Goal: Information Seeking & Learning: Learn about a topic

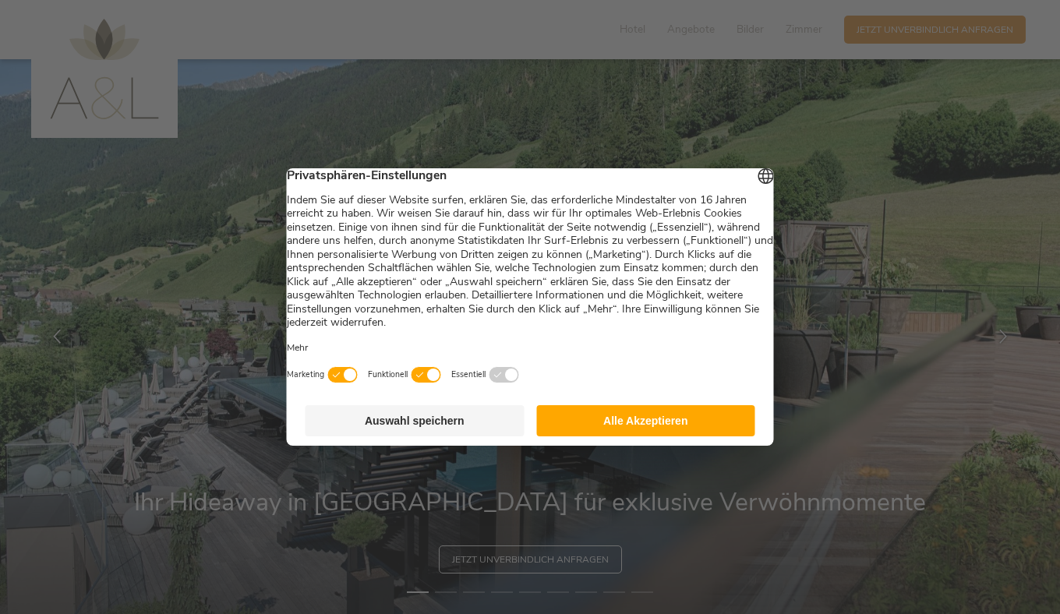
click at [622, 428] on button "Alle Akzeptieren" at bounding box center [645, 420] width 219 height 31
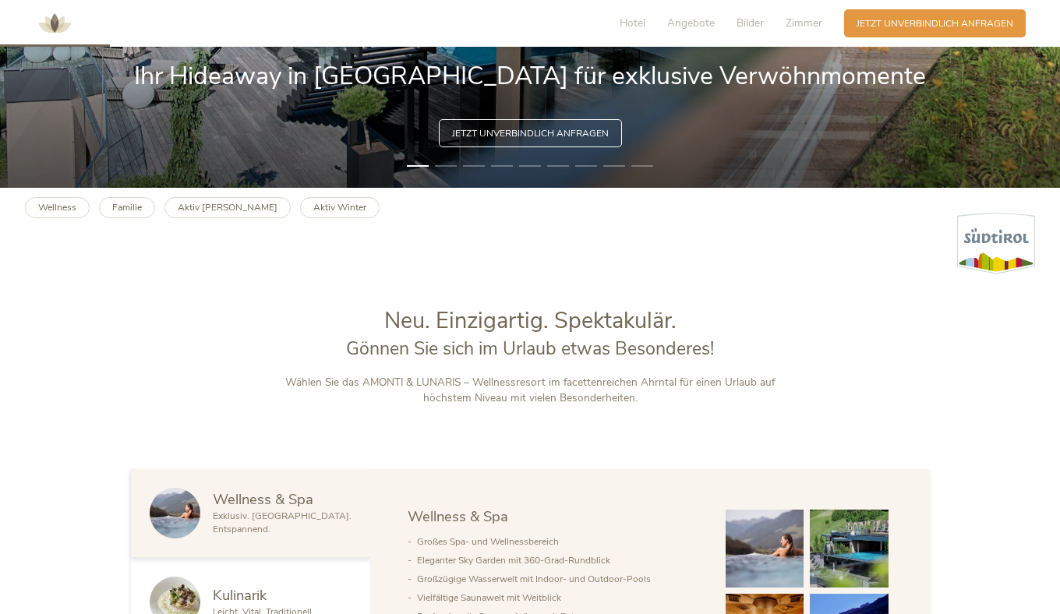
scroll to position [825, 0]
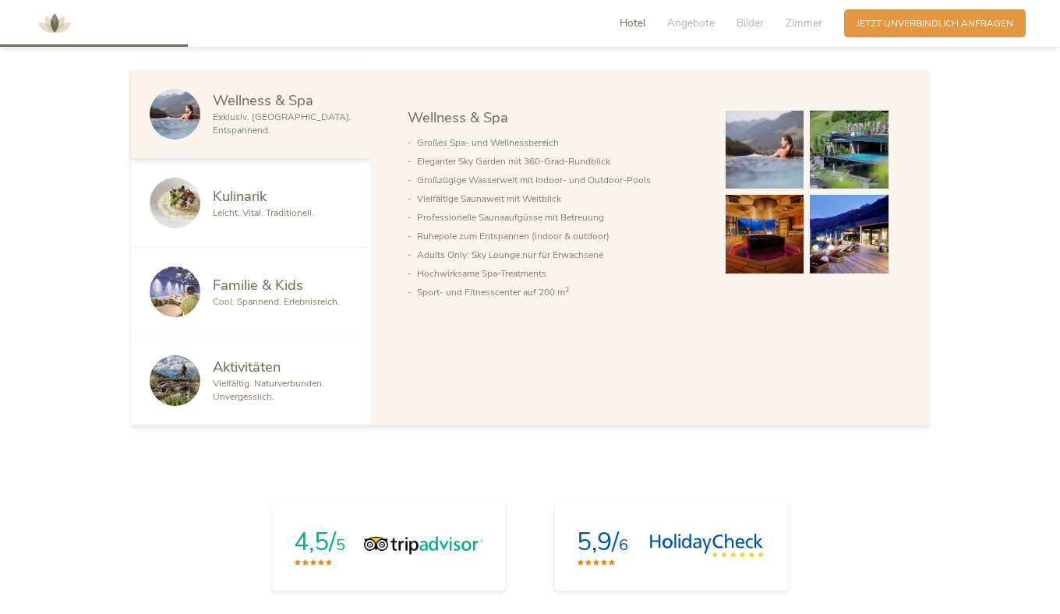
click at [213, 294] on span "Familie & Kids" at bounding box center [258, 284] width 90 height 19
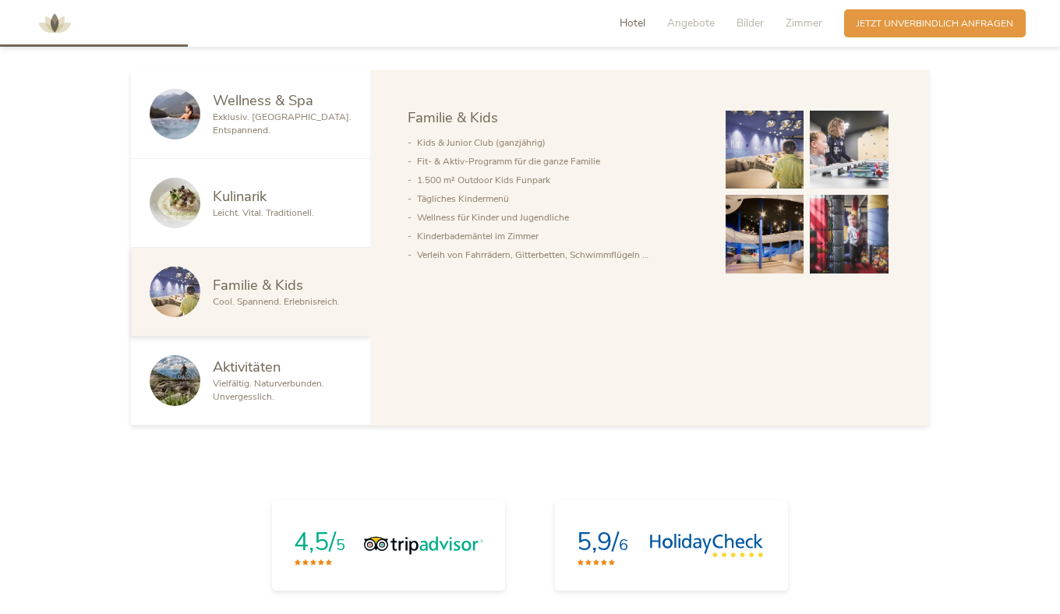
click at [804, 189] on img at bounding box center [764, 150] width 79 height 79
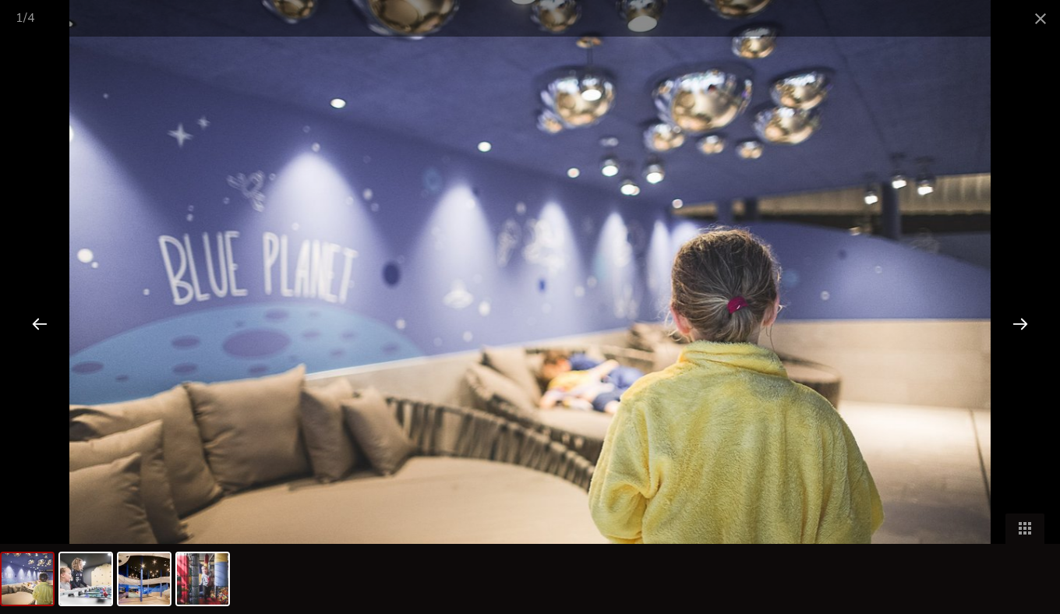
click at [1021, 321] on div at bounding box center [1020, 323] width 48 height 48
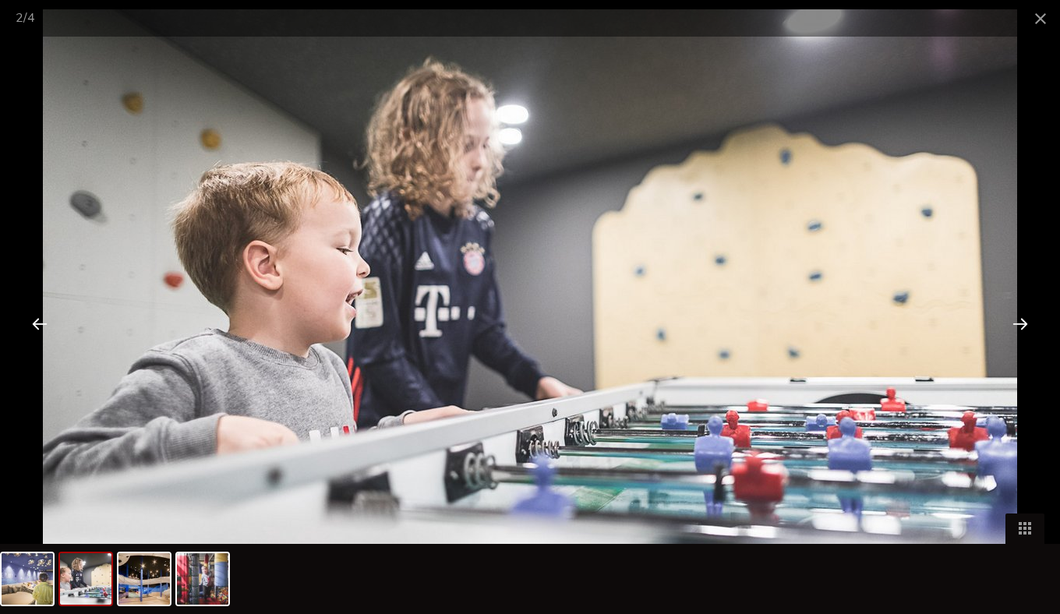
click at [1021, 321] on div at bounding box center [1020, 323] width 48 height 48
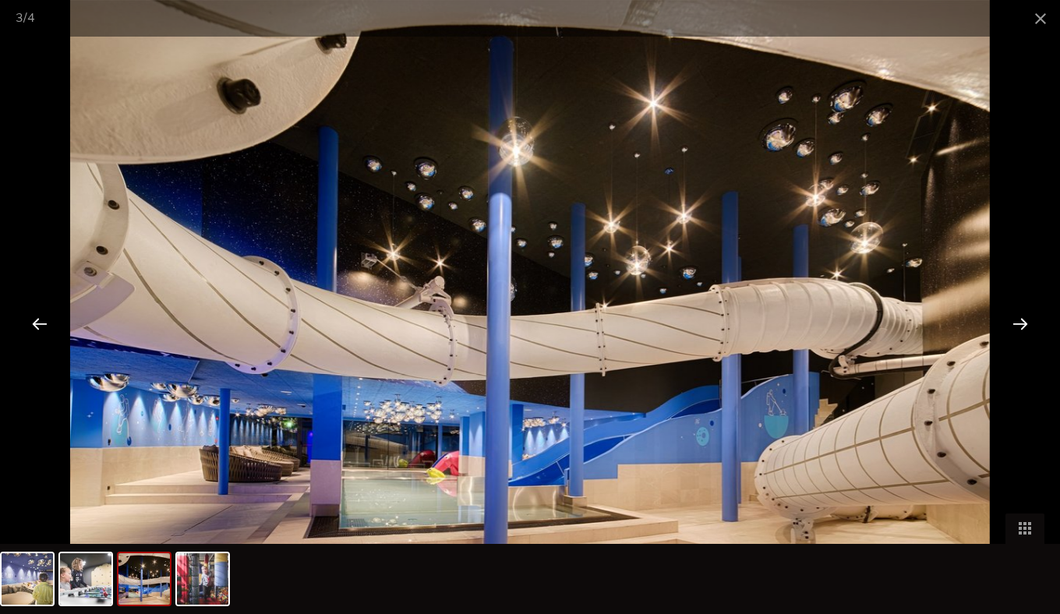
click at [1021, 321] on div at bounding box center [1020, 323] width 48 height 48
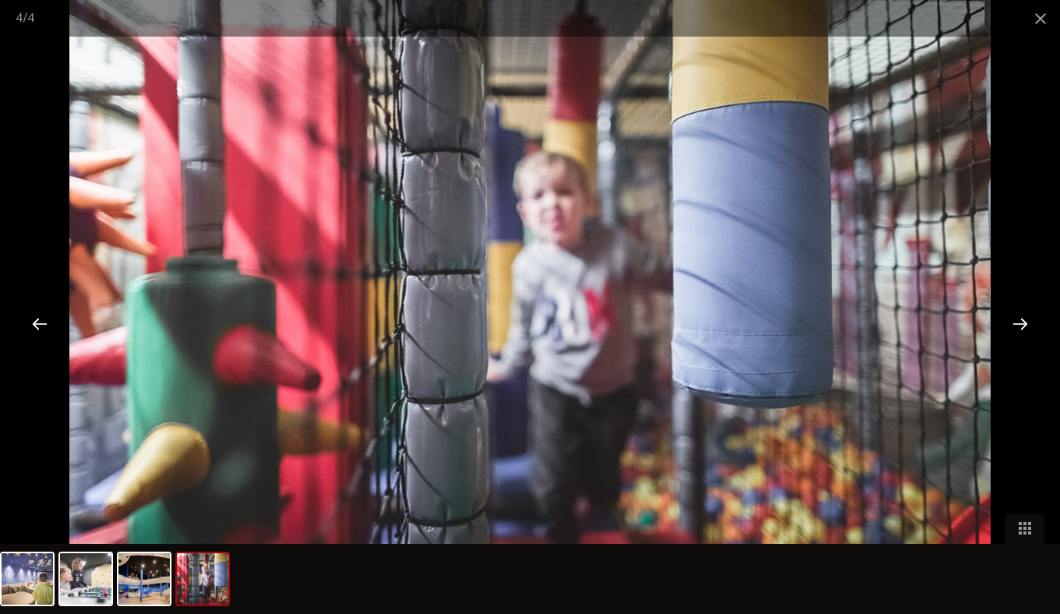
click at [1021, 321] on div at bounding box center [1020, 323] width 48 height 48
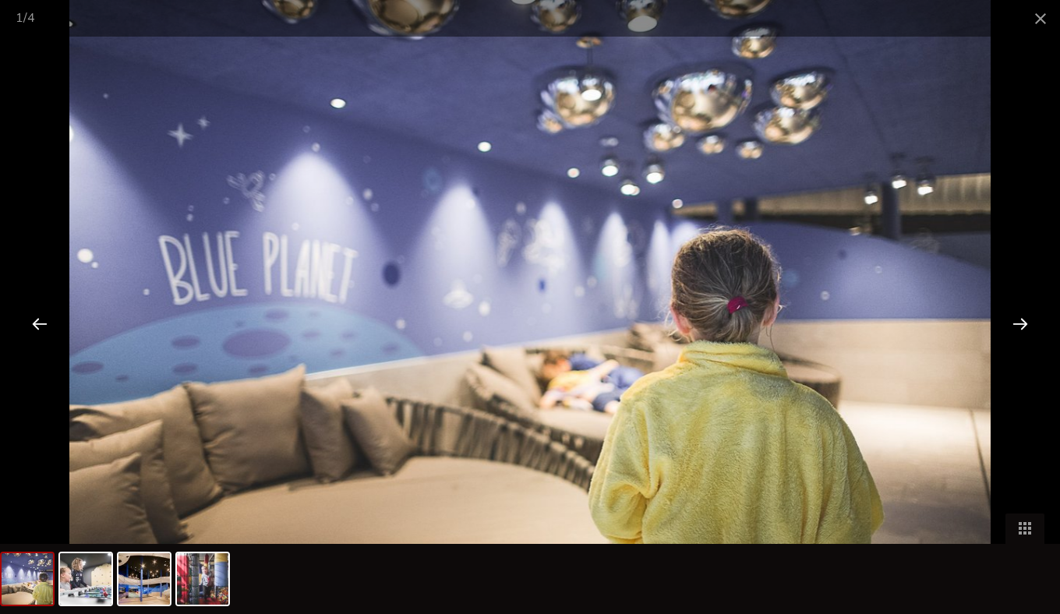
click at [1021, 321] on div at bounding box center [1020, 323] width 48 height 48
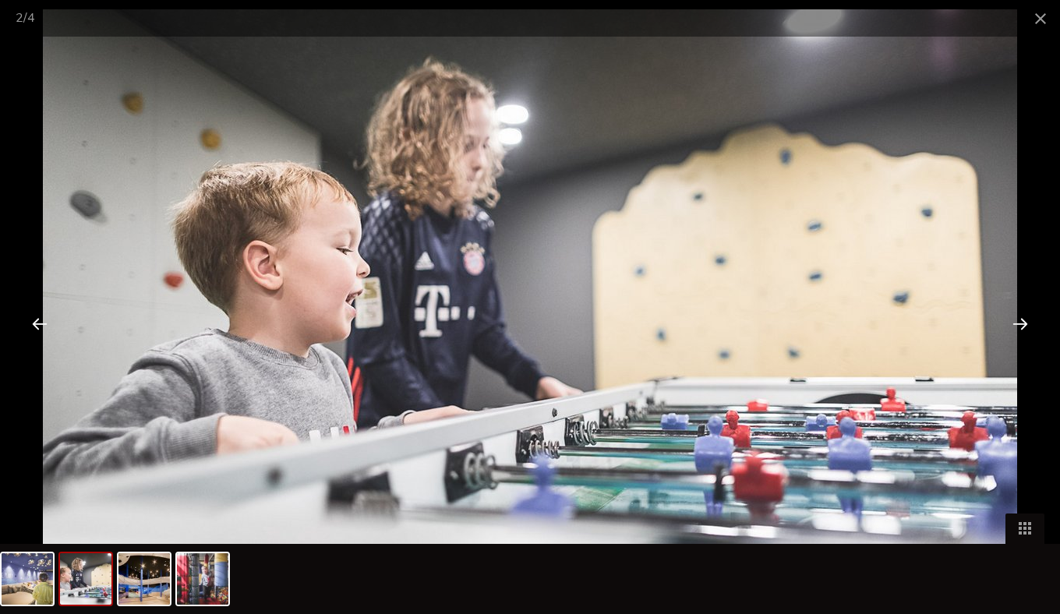
click at [1021, 321] on div at bounding box center [1020, 323] width 48 height 48
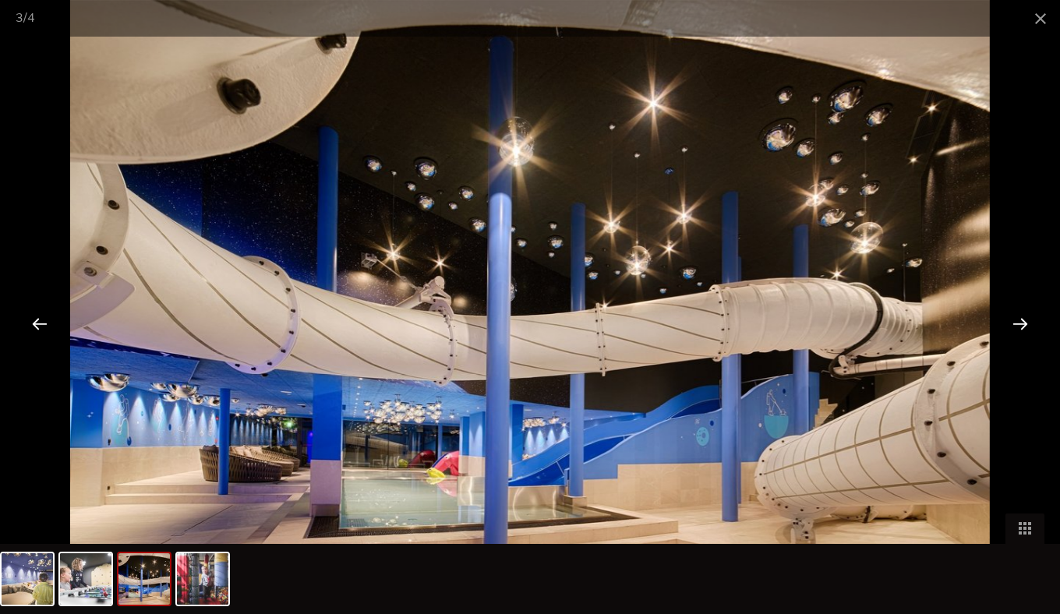
click at [1021, 321] on div at bounding box center [1020, 323] width 48 height 48
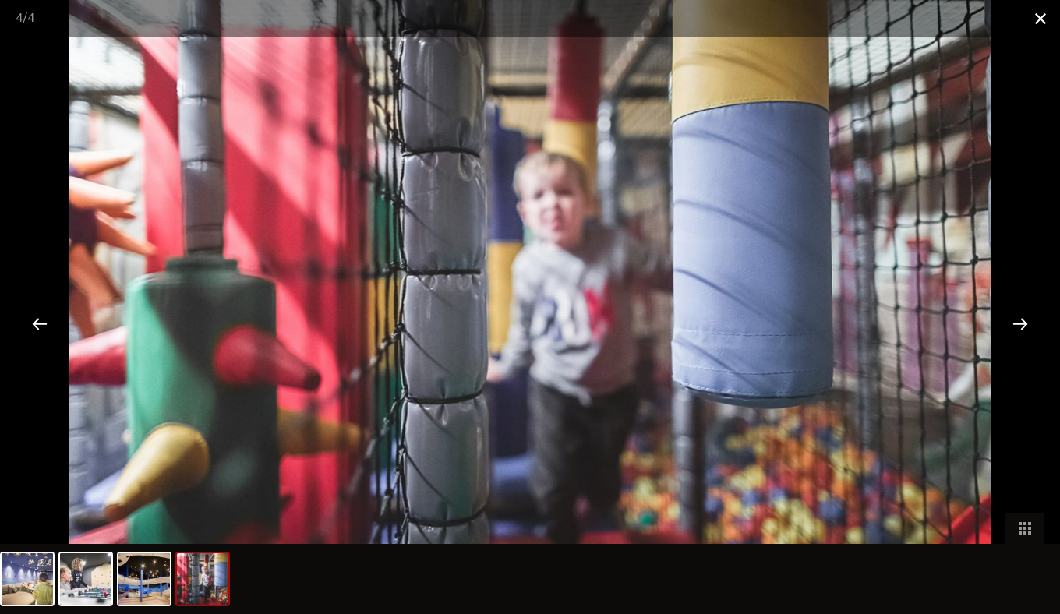
click at [1038, 17] on span at bounding box center [1040, 18] width 39 height 37
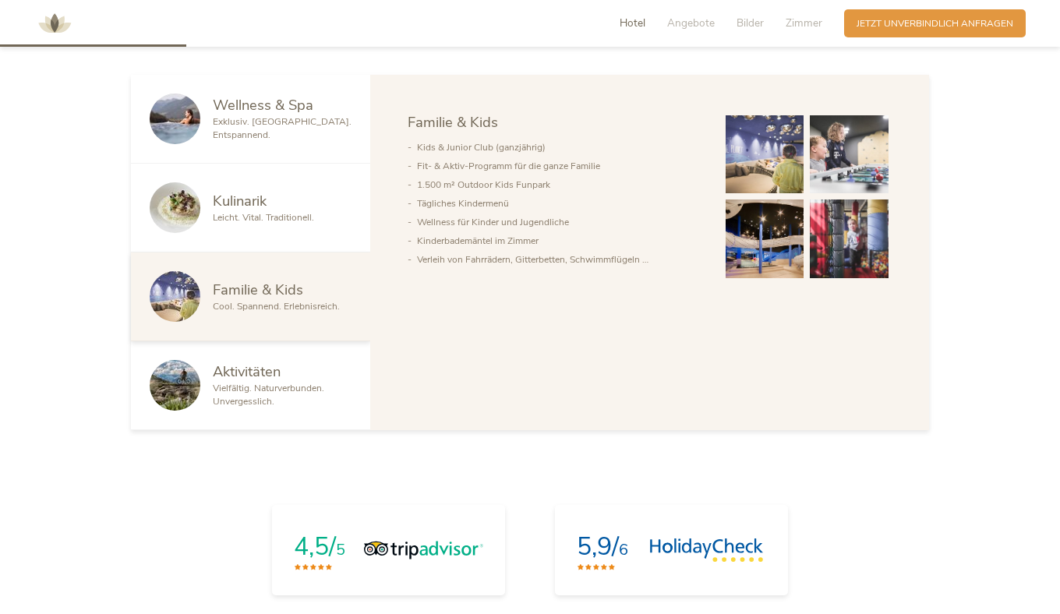
scroll to position [965, 0]
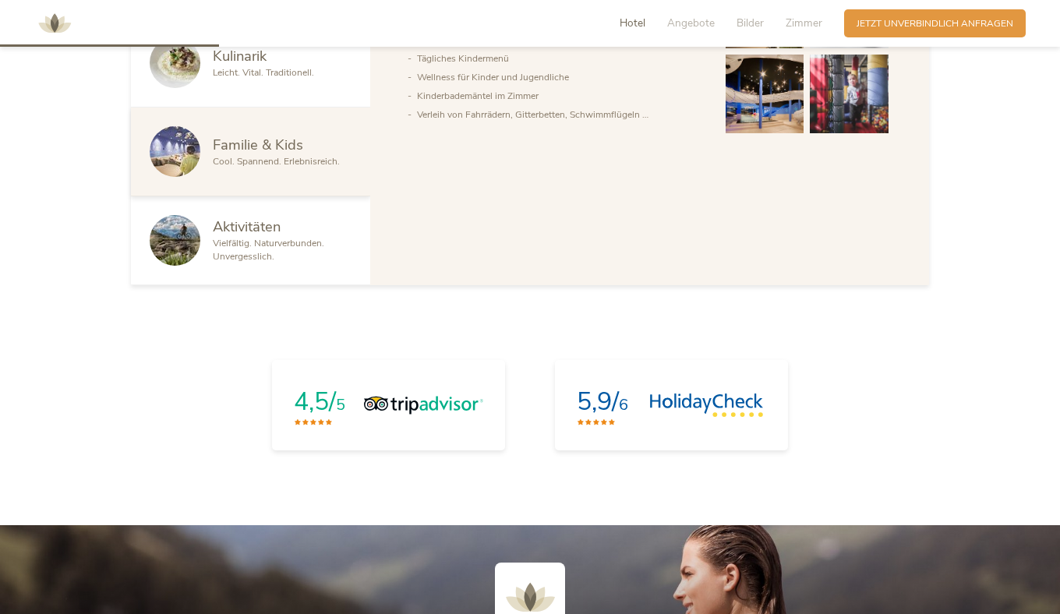
click at [150, 88] on div at bounding box center [181, 62] width 63 height 51
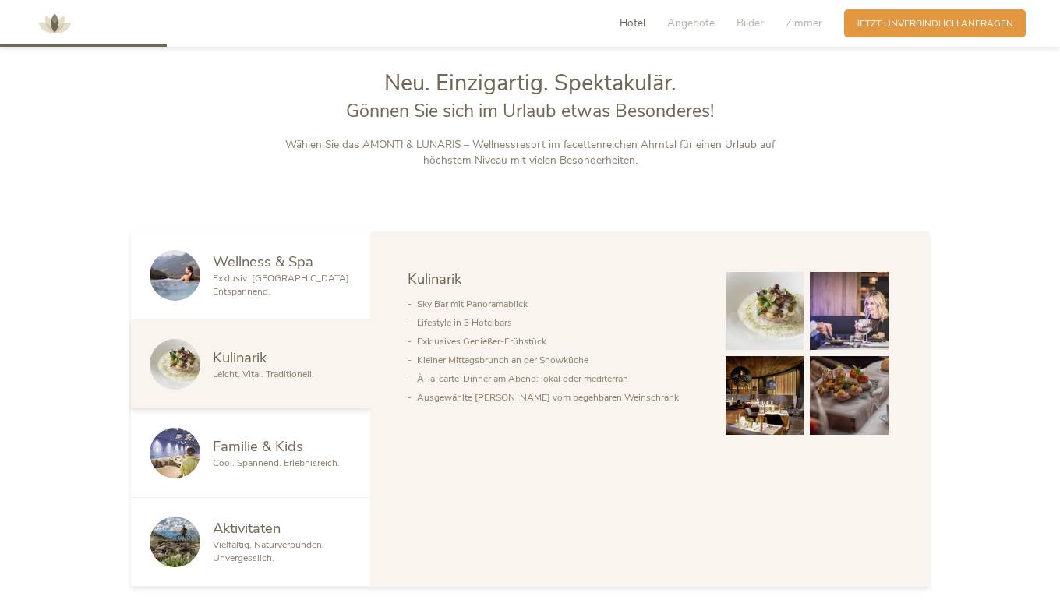
scroll to position [853, 0]
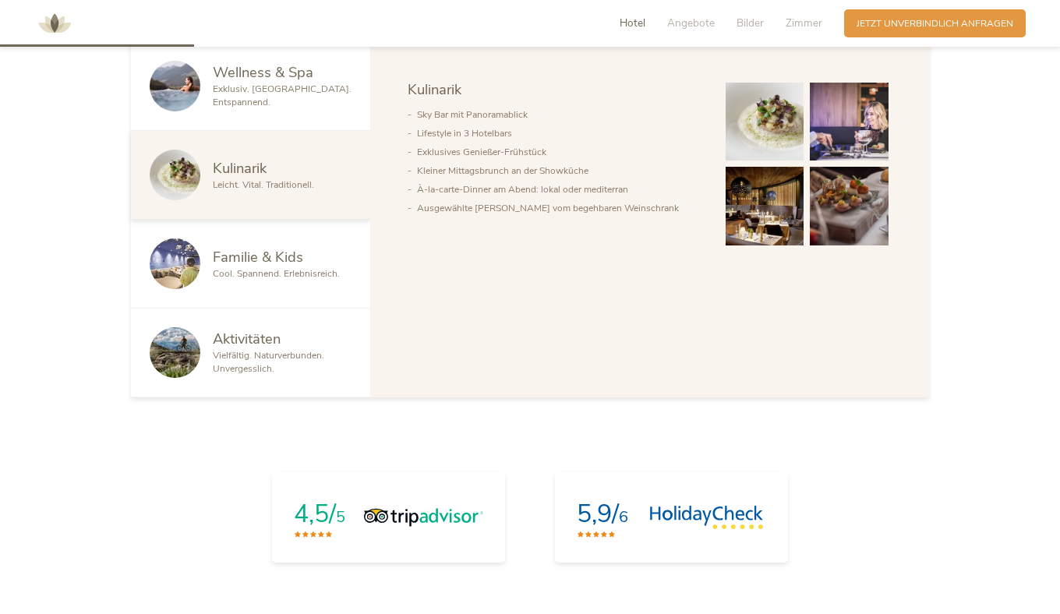
click at [804, 161] on img at bounding box center [764, 122] width 79 height 79
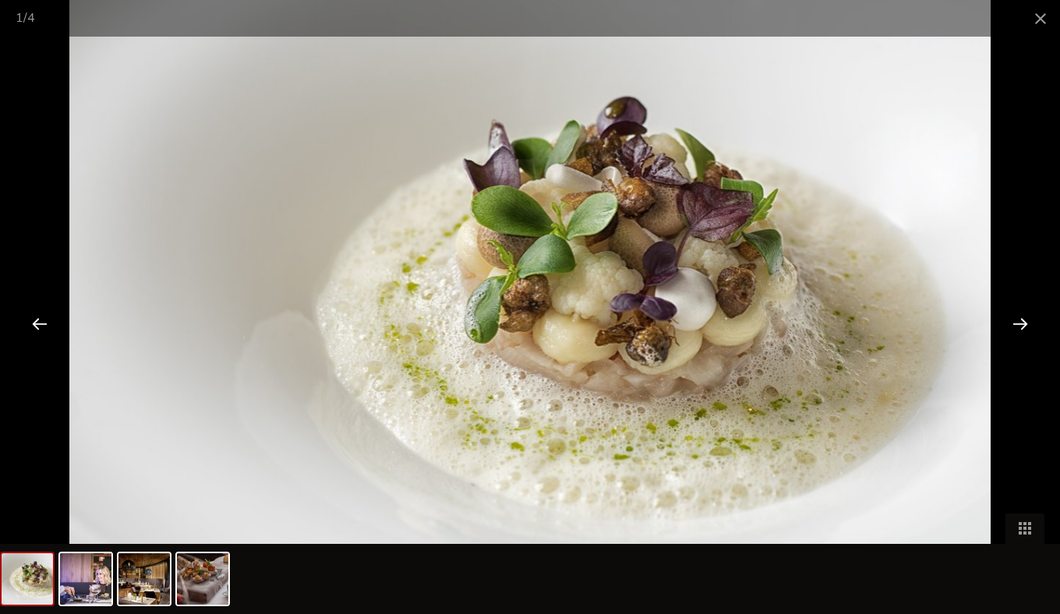
click at [1014, 319] on div at bounding box center [1020, 323] width 48 height 48
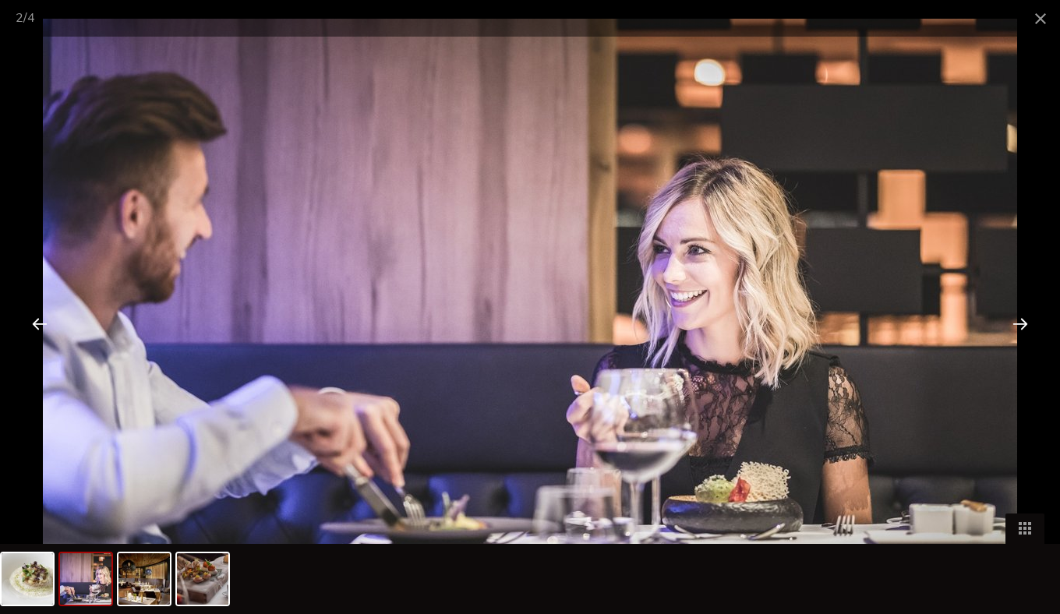
click at [1014, 319] on div at bounding box center [1020, 323] width 48 height 48
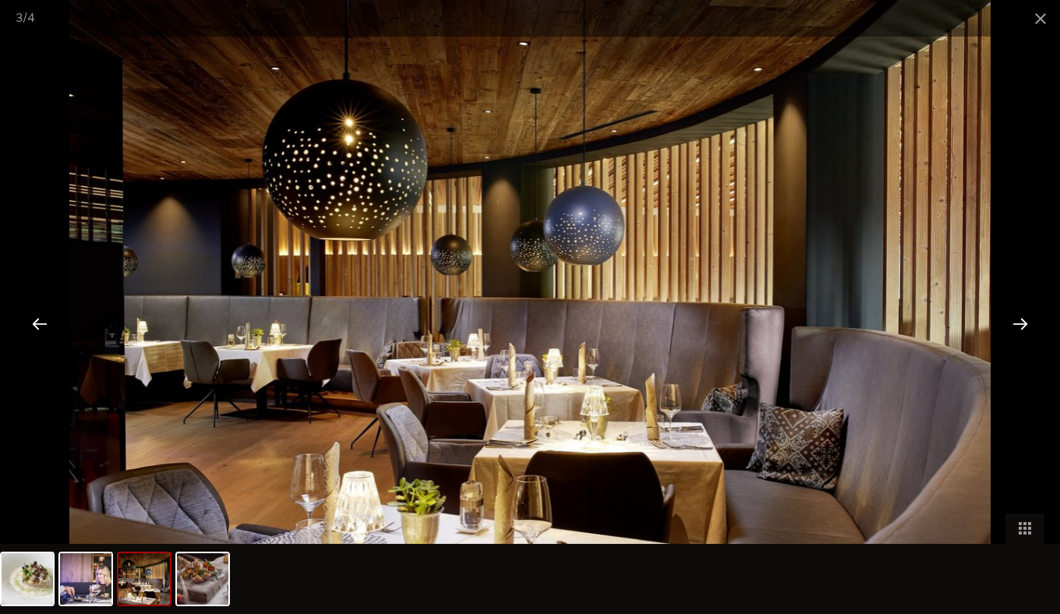
click at [1014, 319] on div at bounding box center [1020, 323] width 48 height 48
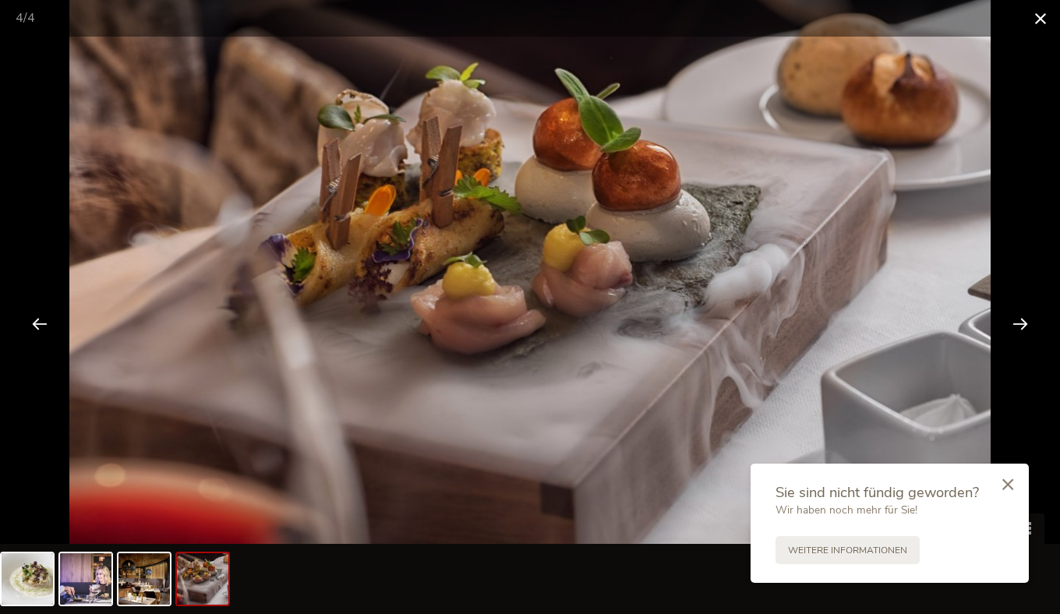
click at [1042, 13] on span at bounding box center [1040, 18] width 39 height 37
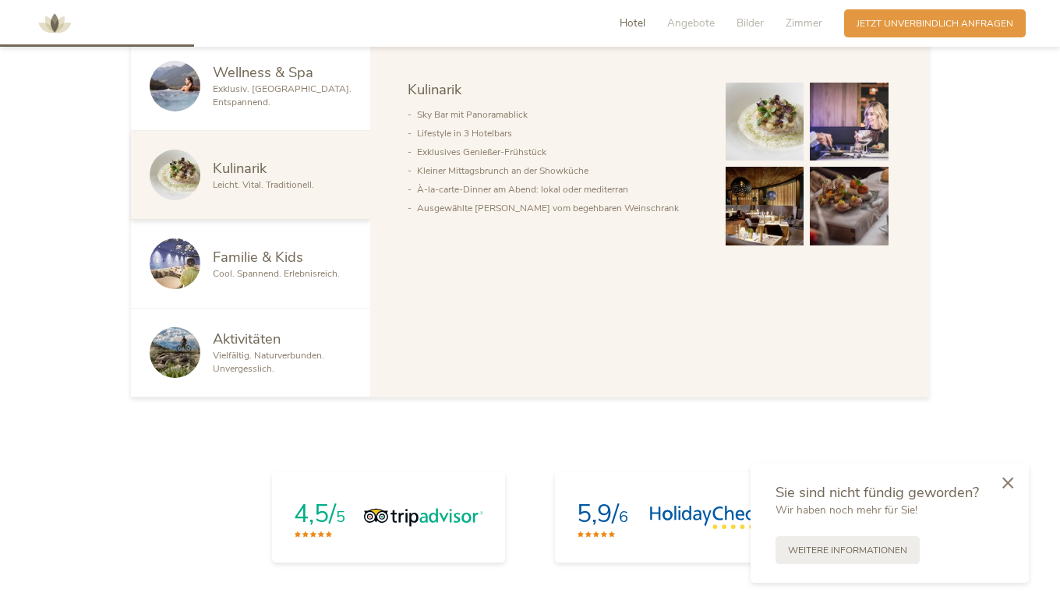
click at [1002, 477] on icon at bounding box center [1007, 483] width 11 height 12
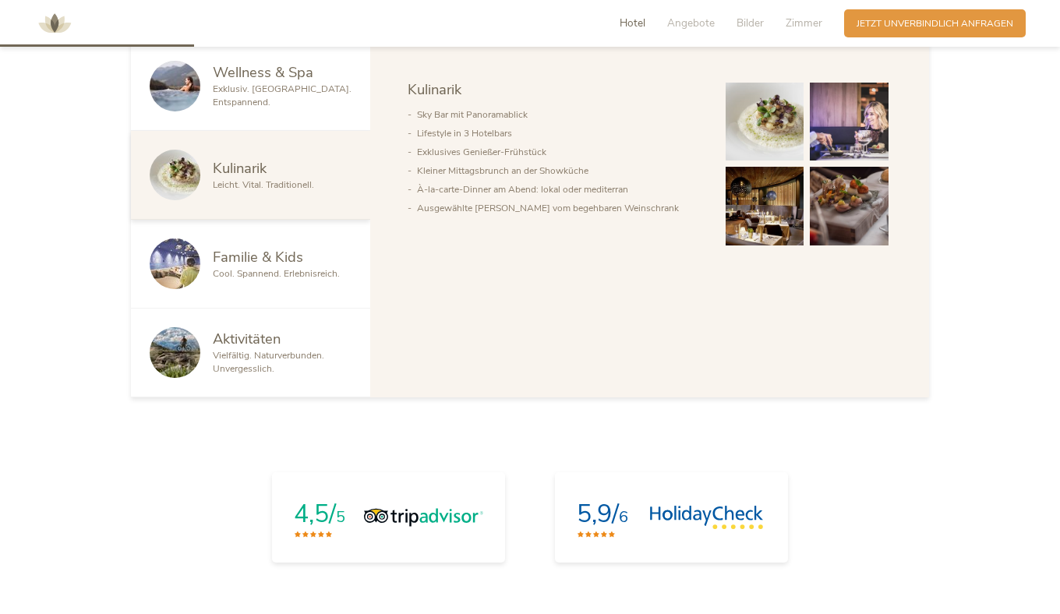
click at [213, 108] on span "Exklusiv. [GEOGRAPHIC_DATA]. Entspannend." at bounding box center [282, 96] width 139 height 26
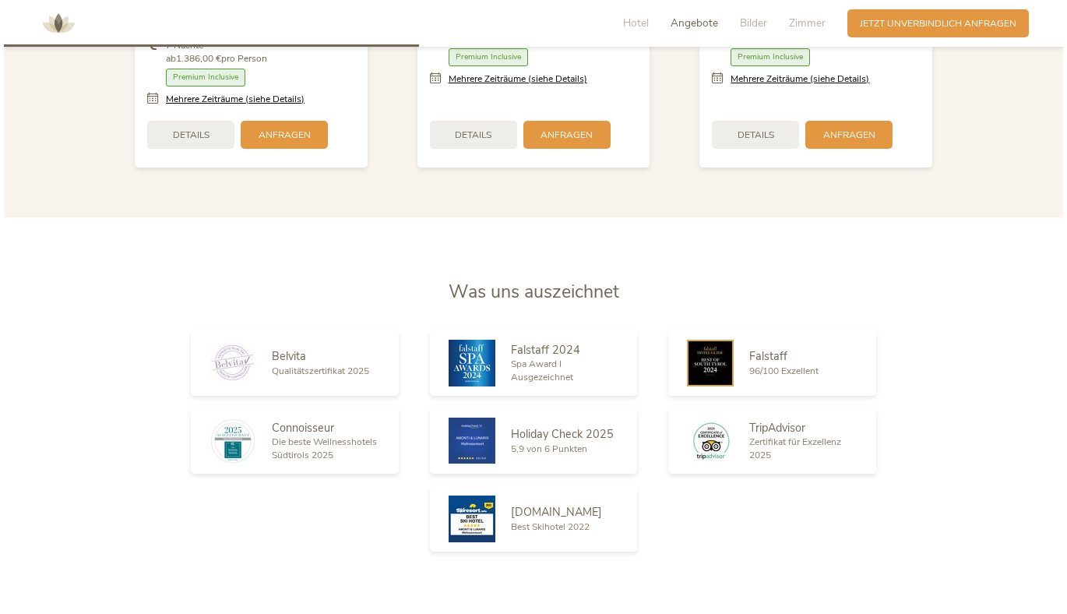
scroll to position [1829, 0]
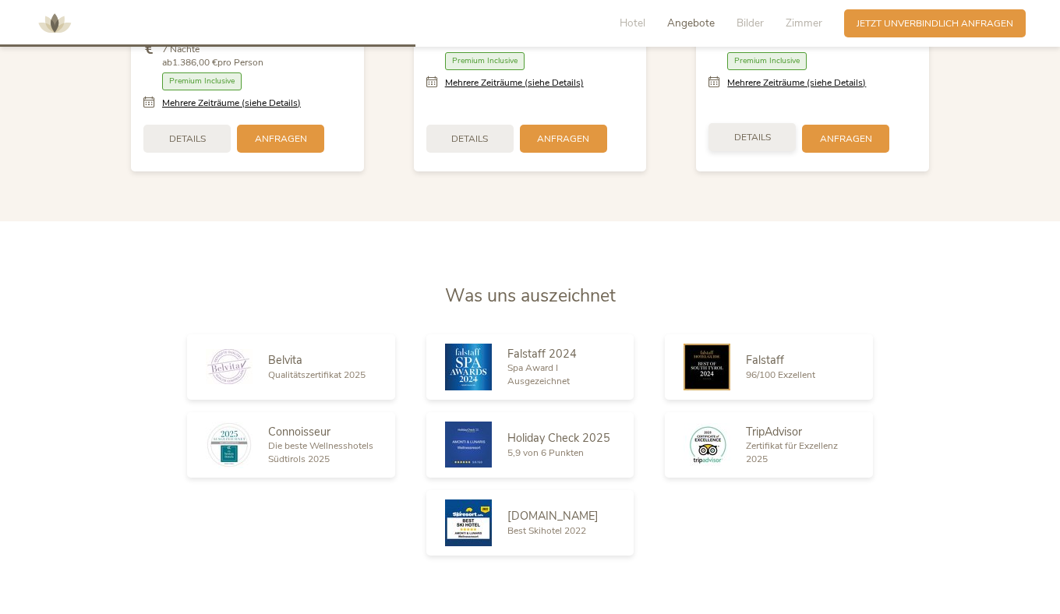
click at [771, 144] on span "Details" at bounding box center [752, 137] width 37 height 13
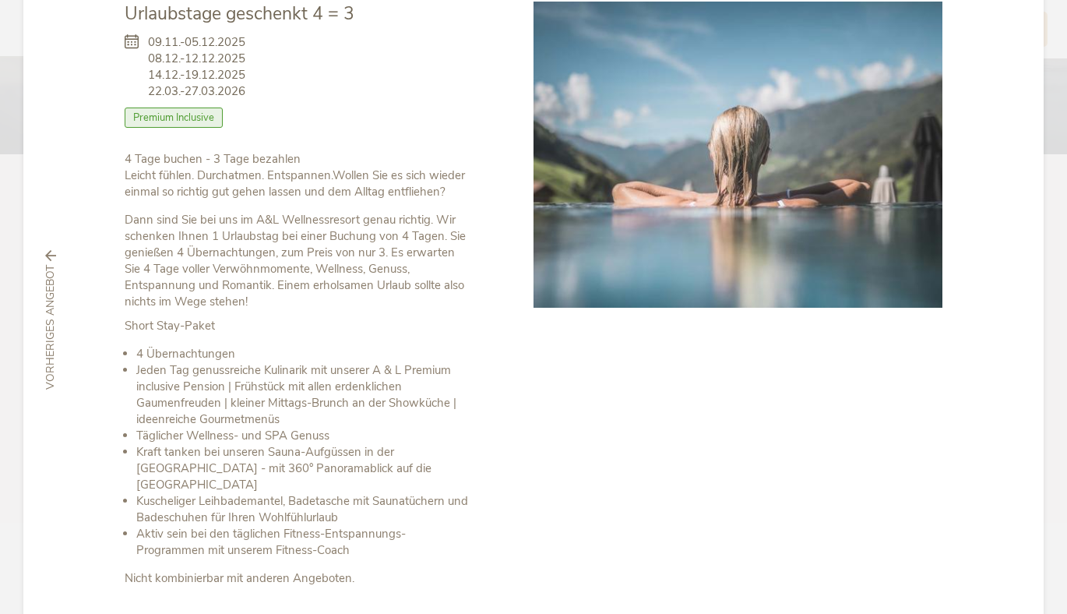
scroll to position [225, 0]
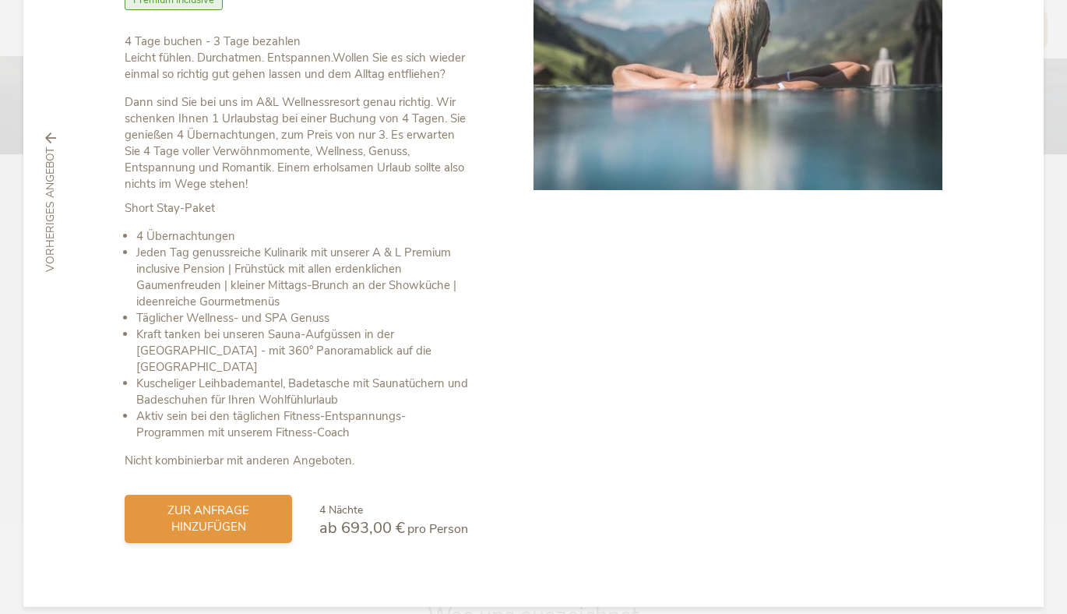
click at [180, 503] on span "zur Anfrage hinzufügen" at bounding box center [208, 519] width 136 height 33
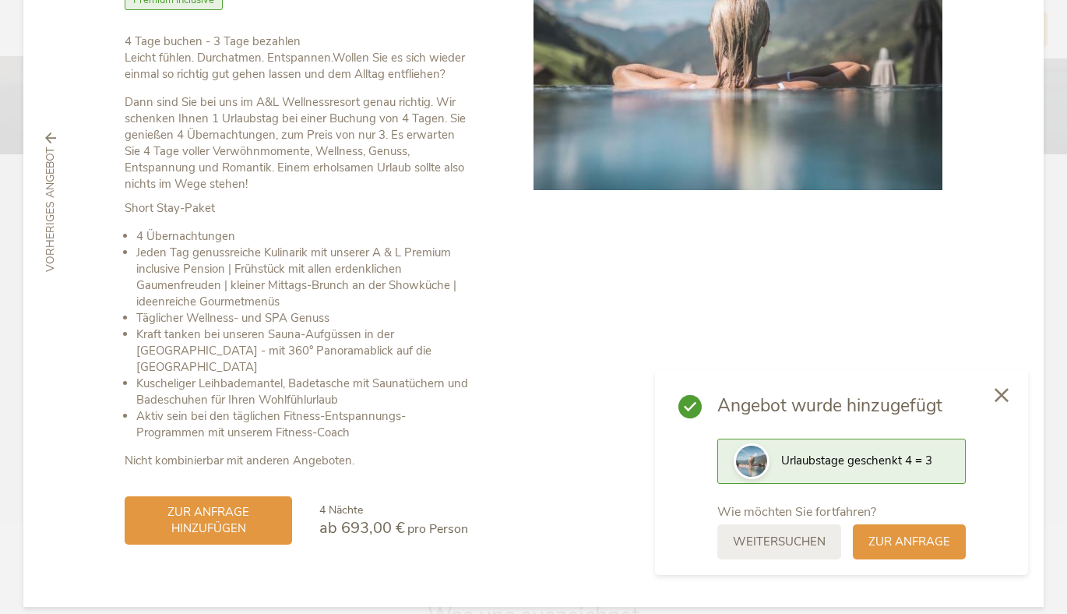
click at [995, 391] on icon at bounding box center [1002, 395] width 14 height 14
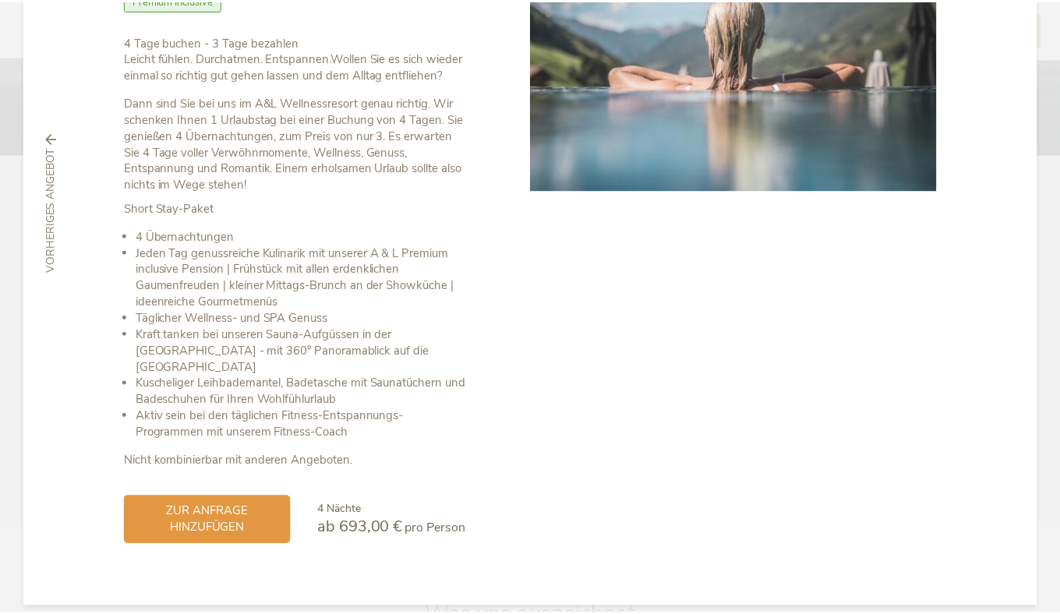
scroll to position [0, 0]
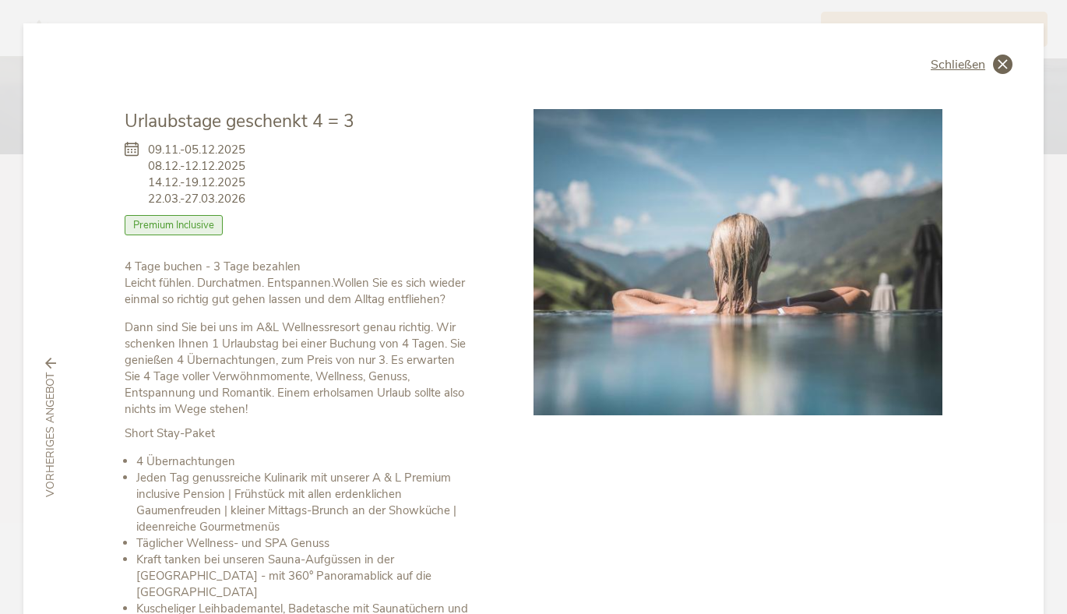
click at [965, 60] on span "Schließen" at bounding box center [958, 64] width 55 height 12
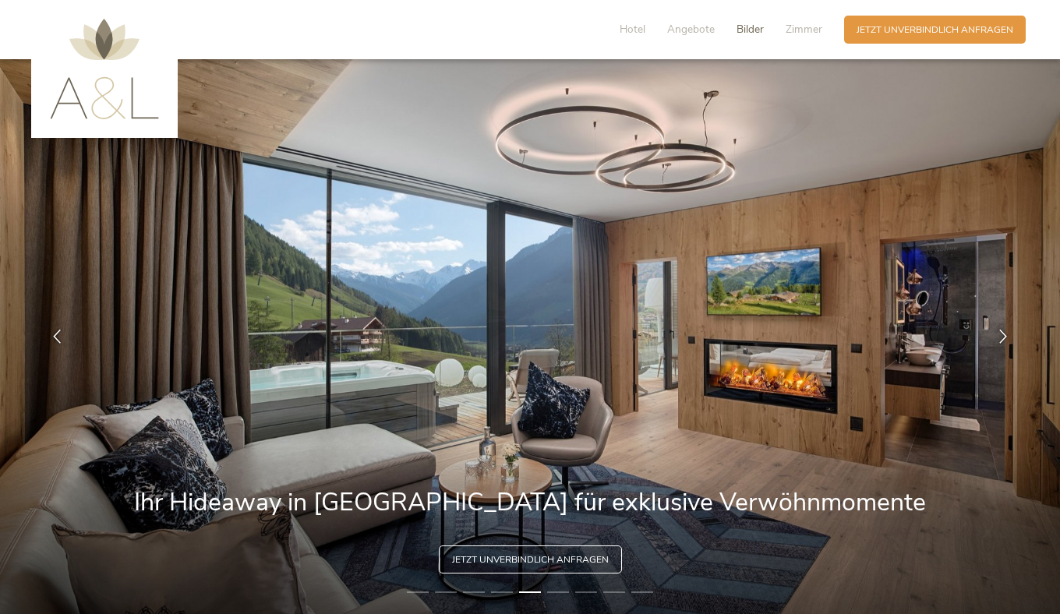
click at [736, 37] on span "Bilder" at bounding box center [749, 29] width 27 height 15
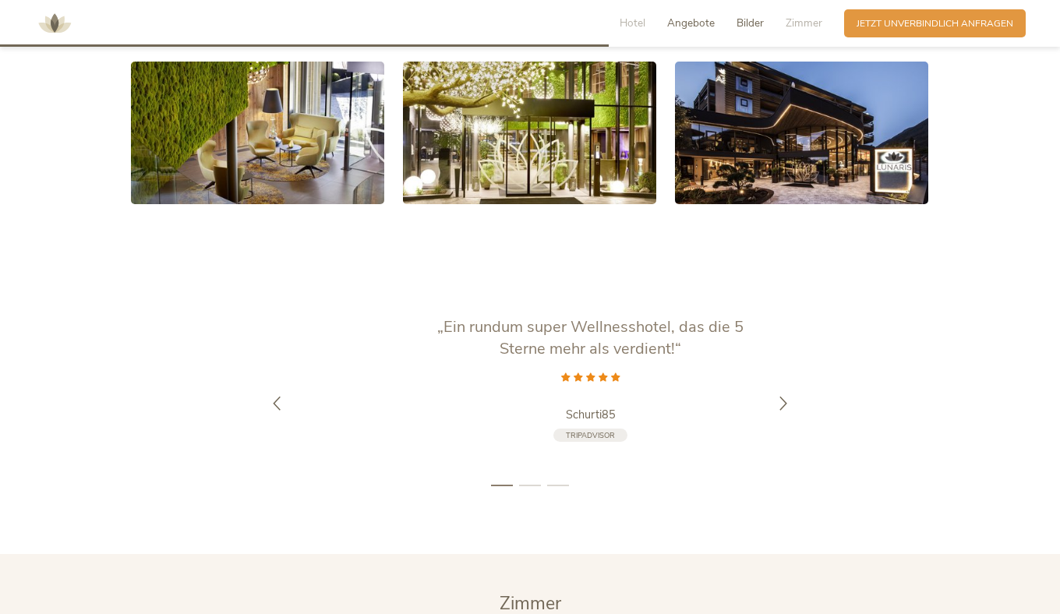
scroll to position [2722, 0]
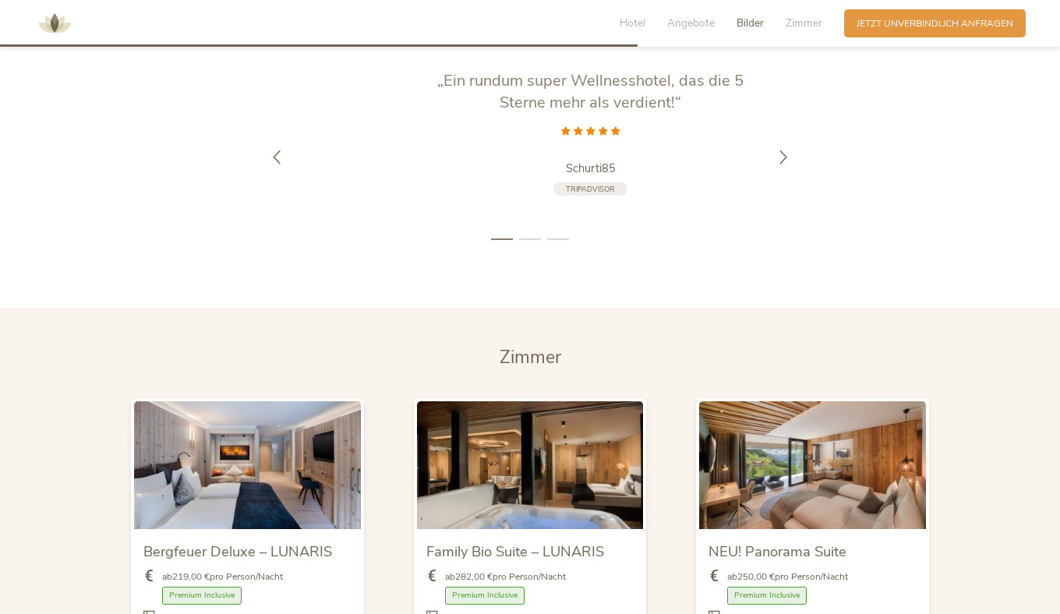
scroll to position [2805, 0]
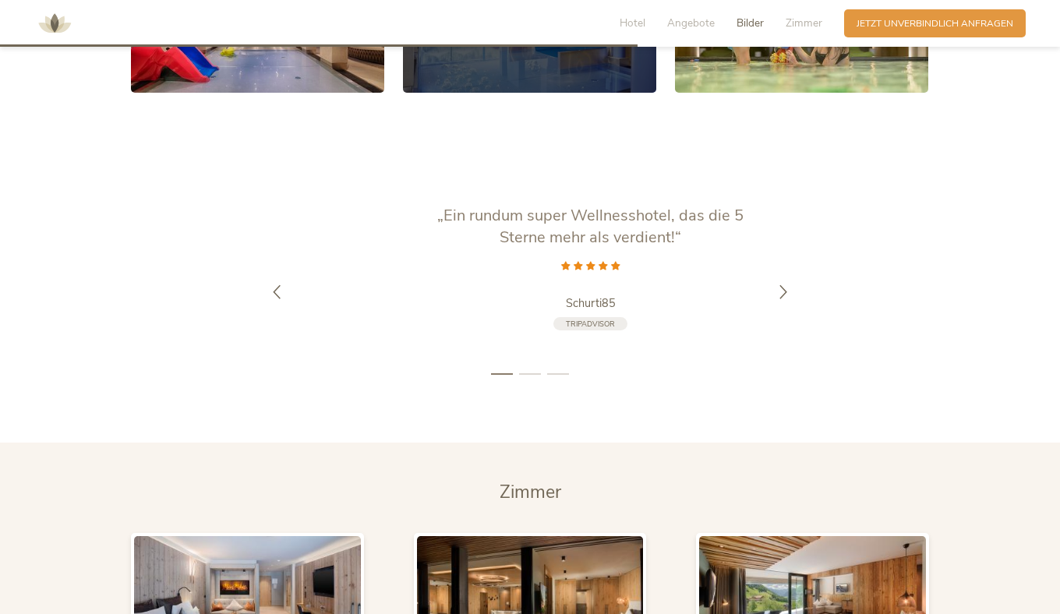
click at [499, 93] on link at bounding box center [529, 21] width 253 height 143
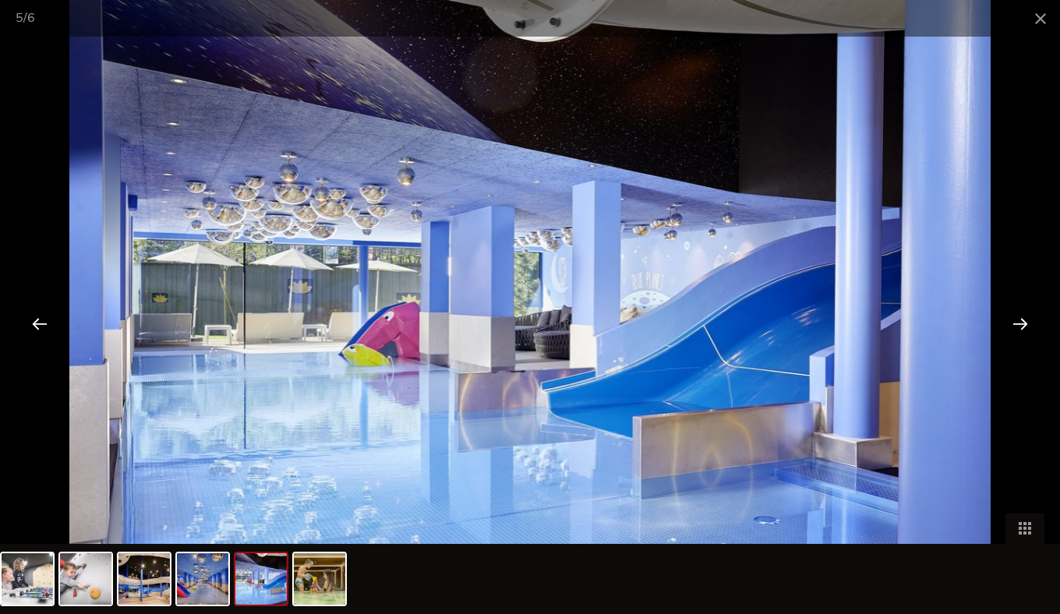
click at [1016, 320] on div at bounding box center [1020, 323] width 48 height 48
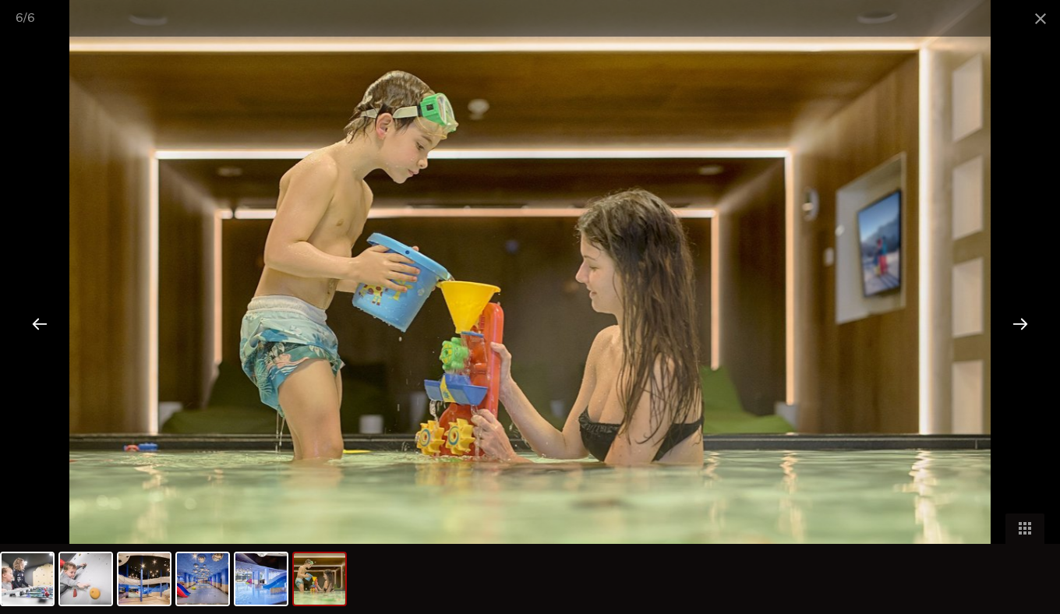
click at [1016, 320] on div at bounding box center [1020, 323] width 48 height 48
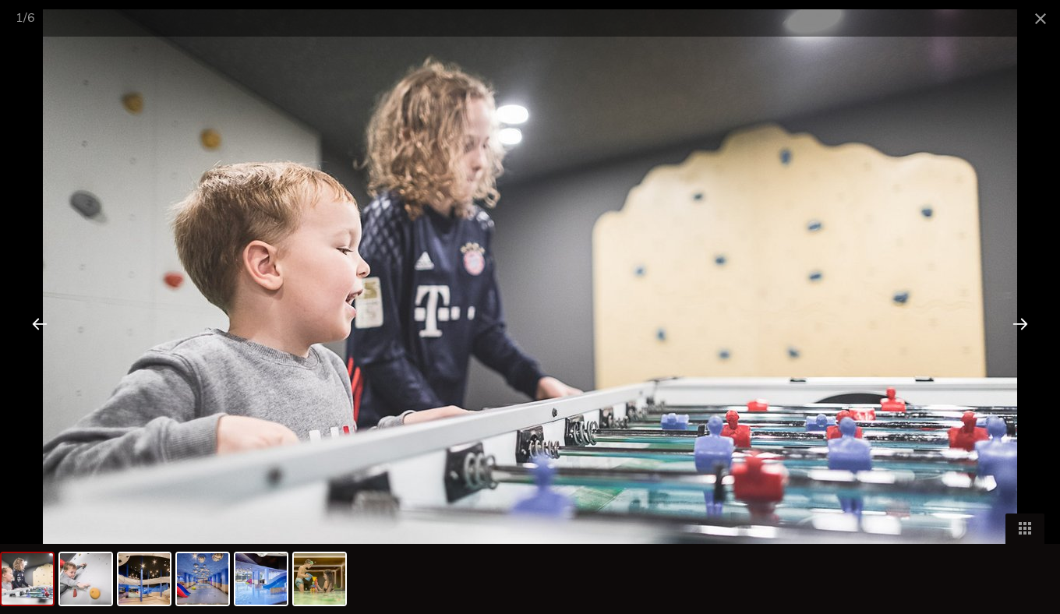
click at [1016, 320] on div at bounding box center [1020, 323] width 48 height 48
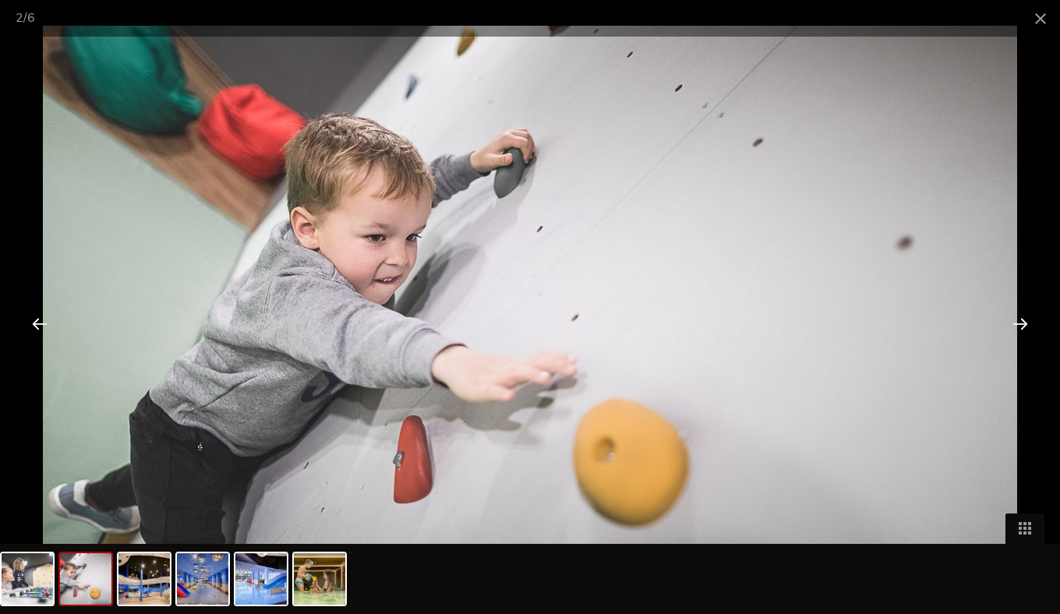
click at [1016, 320] on div at bounding box center [1020, 323] width 48 height 48
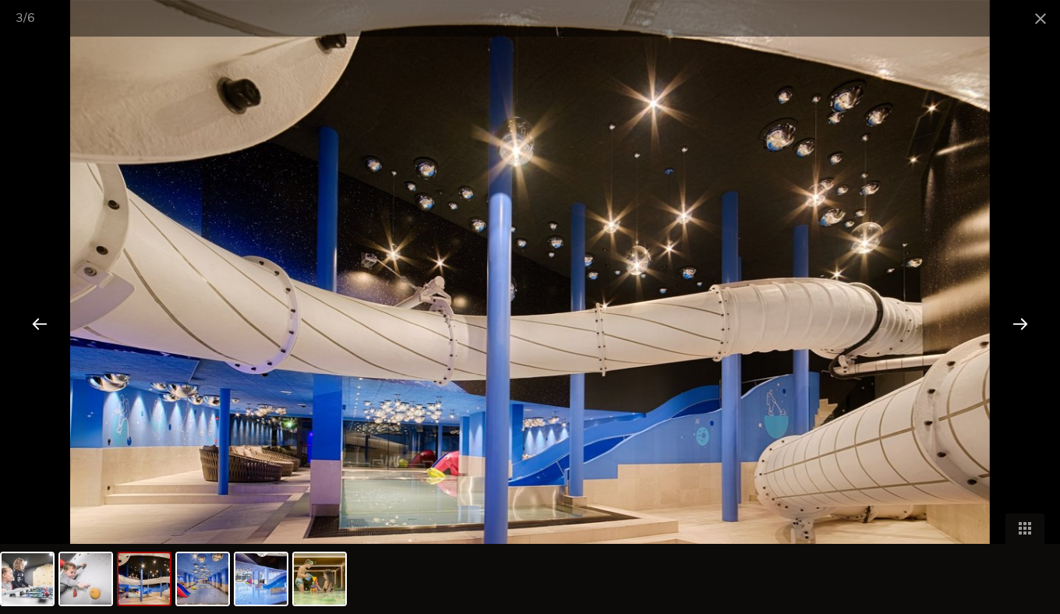
click at [1016, 320] on div at bounding box center [1020, 323] width 48 height 48
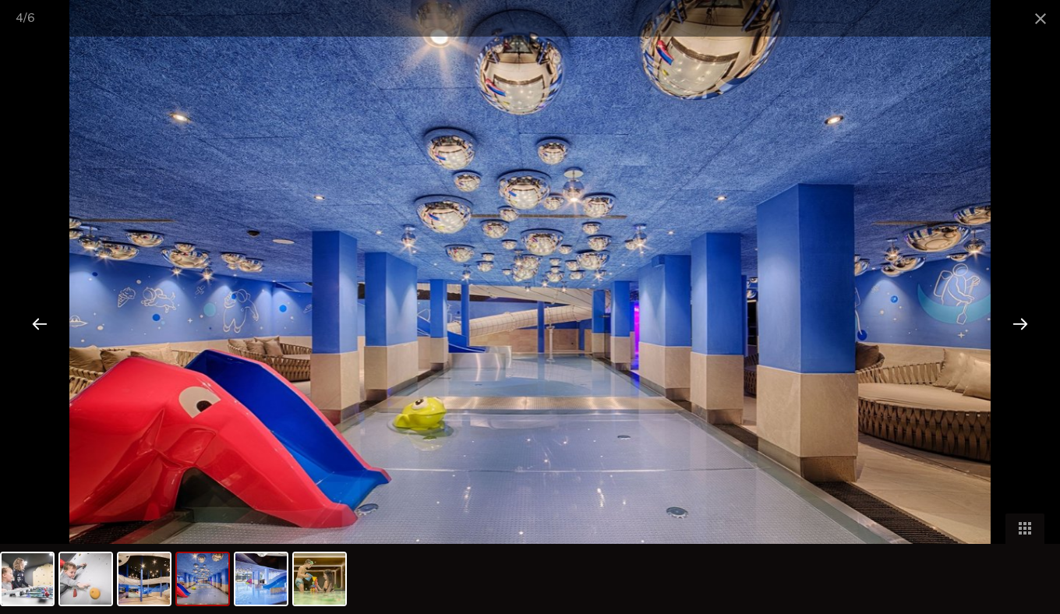
scroll to position [2878, 0]
click at [1040, 12] on span at bounding box center [1040, 18] width 39 height 37
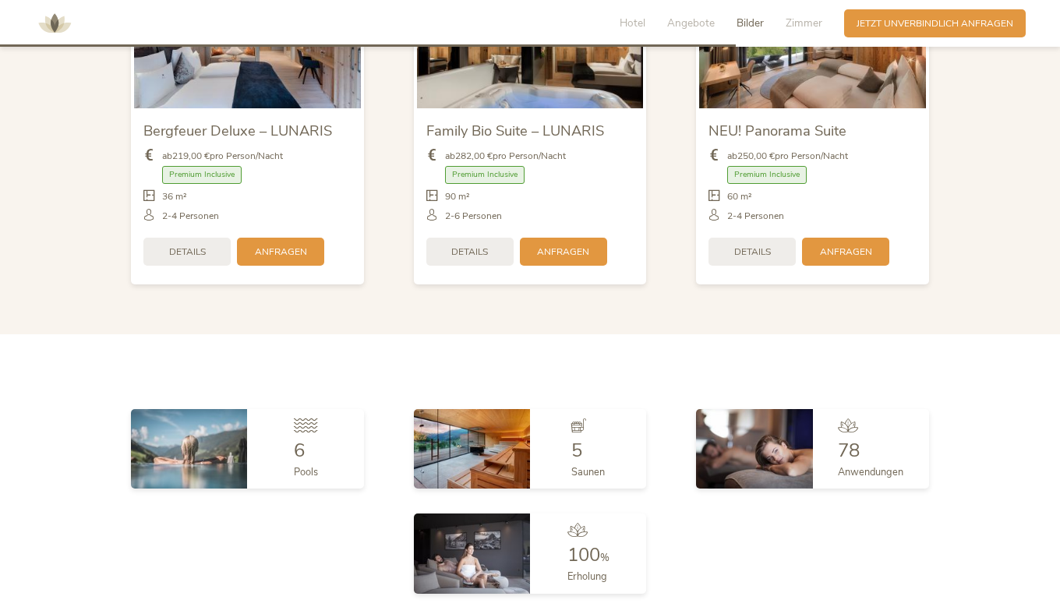
scroll to position [2933, 0]
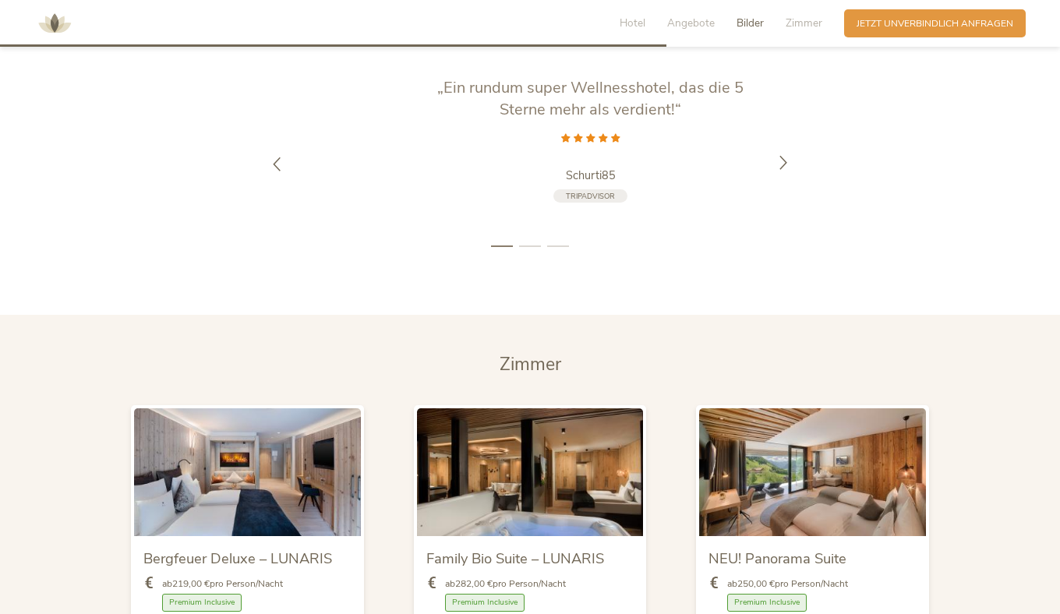
click at [802, 184] on div at bounding box center [783, 164] width 39 height 39
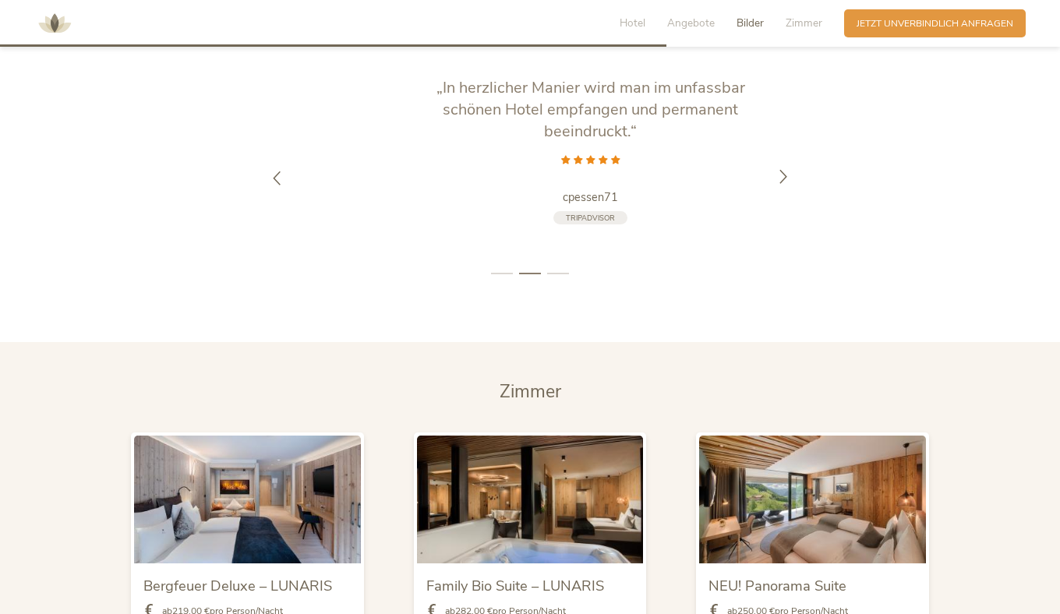
click at [802, 198] on div at bounding box center [783, 178] width 39 height 39
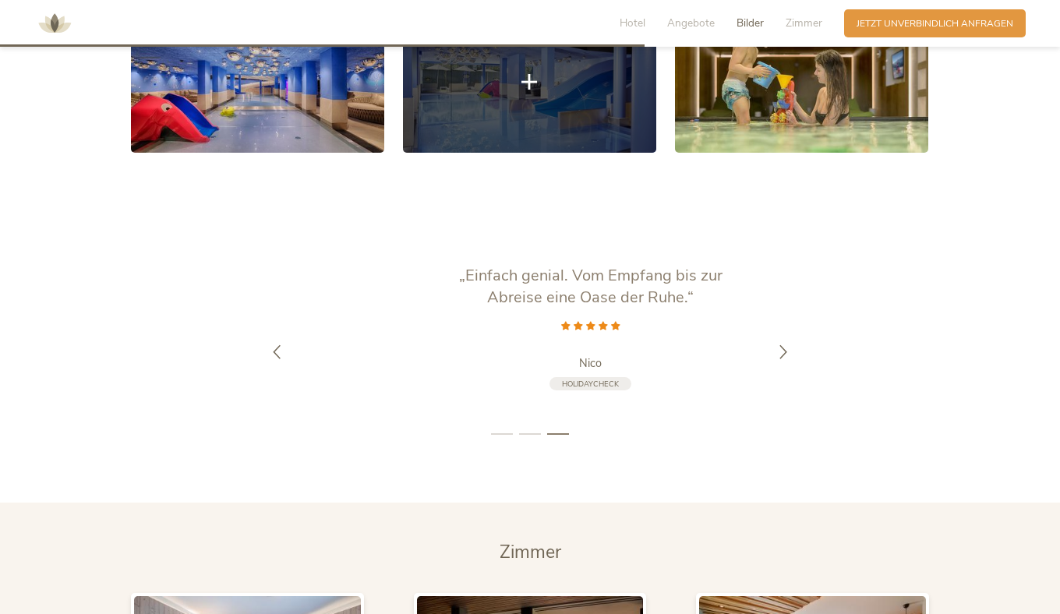
scroll to position [2650, 0]
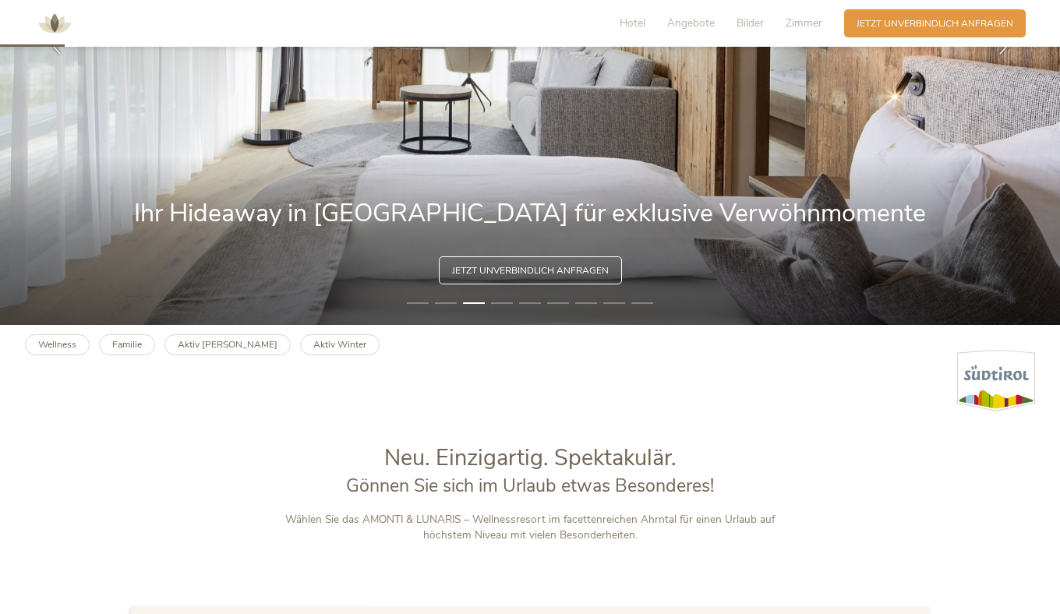
scroll to position [0, 0]
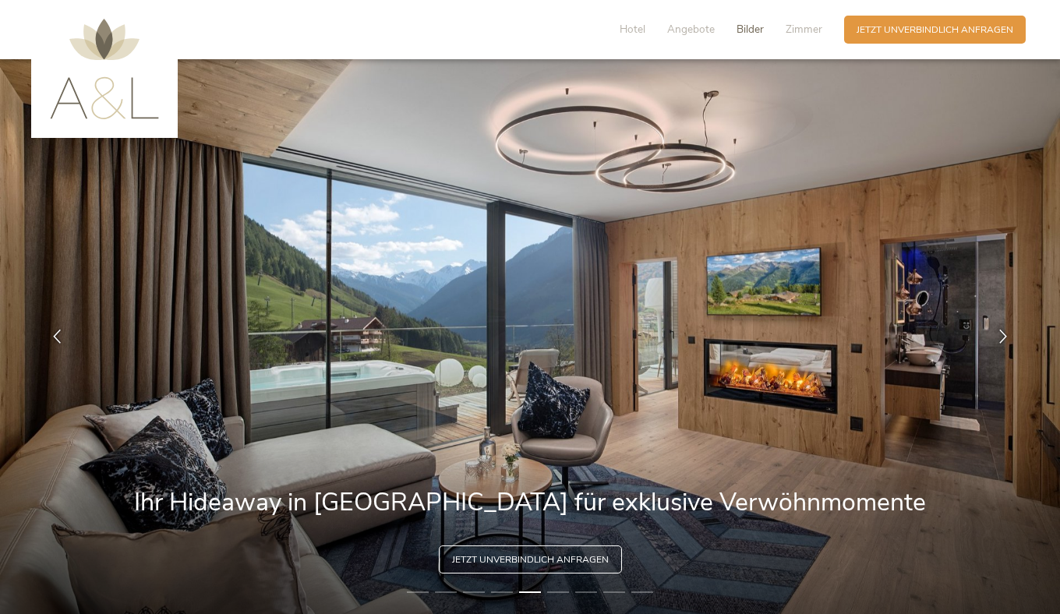
click at [736, 28] on span "Bilder" at bounding box center [749, 29] width 27 height 15
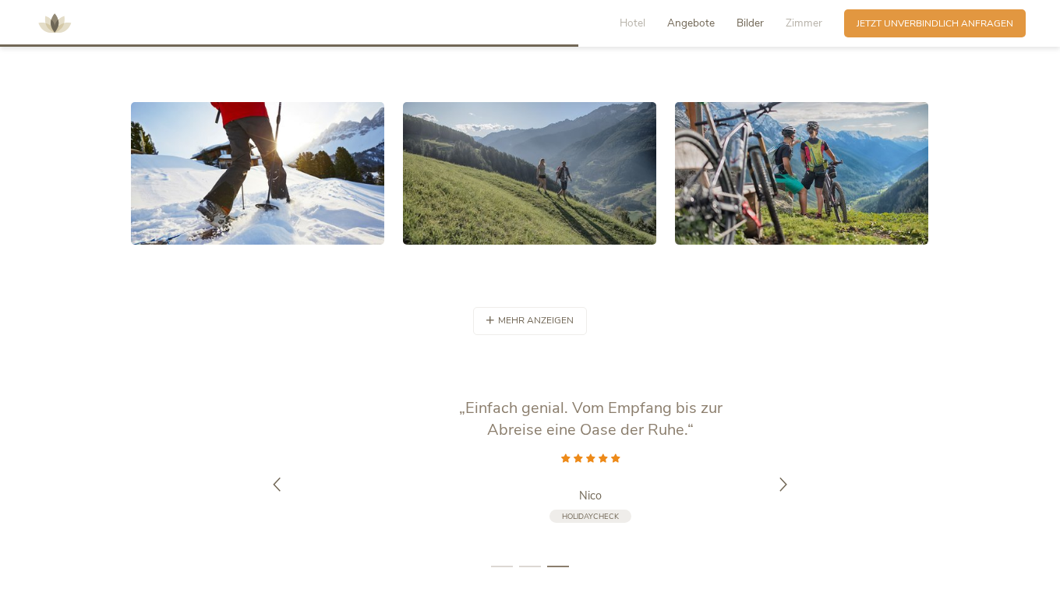
scroll to position [2722, 0]
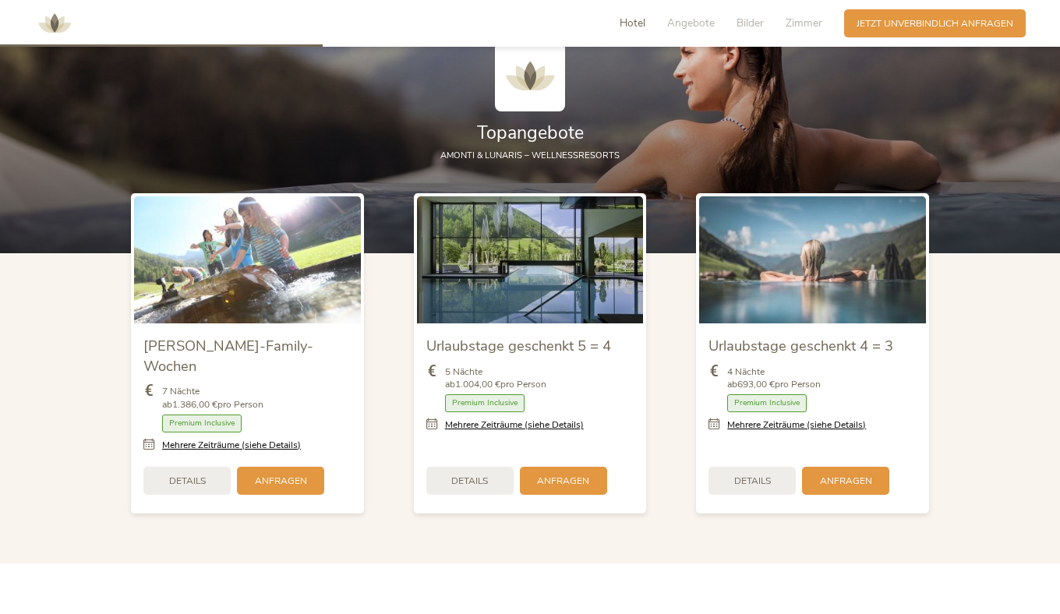
scroll to position [1419, 0]
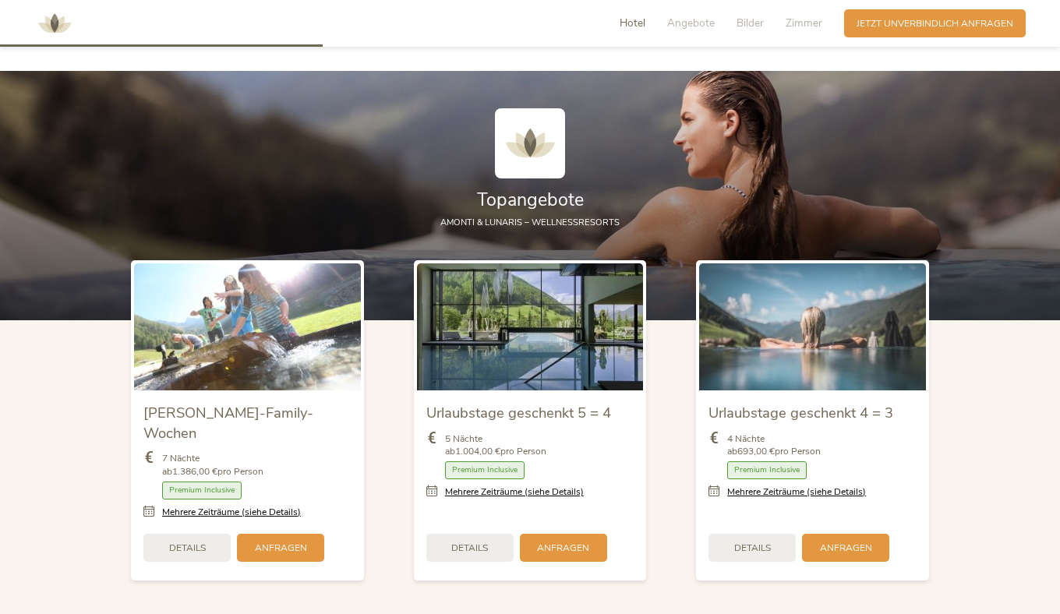
click at [619, 24] on span "Hotel" at bounding box center [632, 23] width 26 height 15
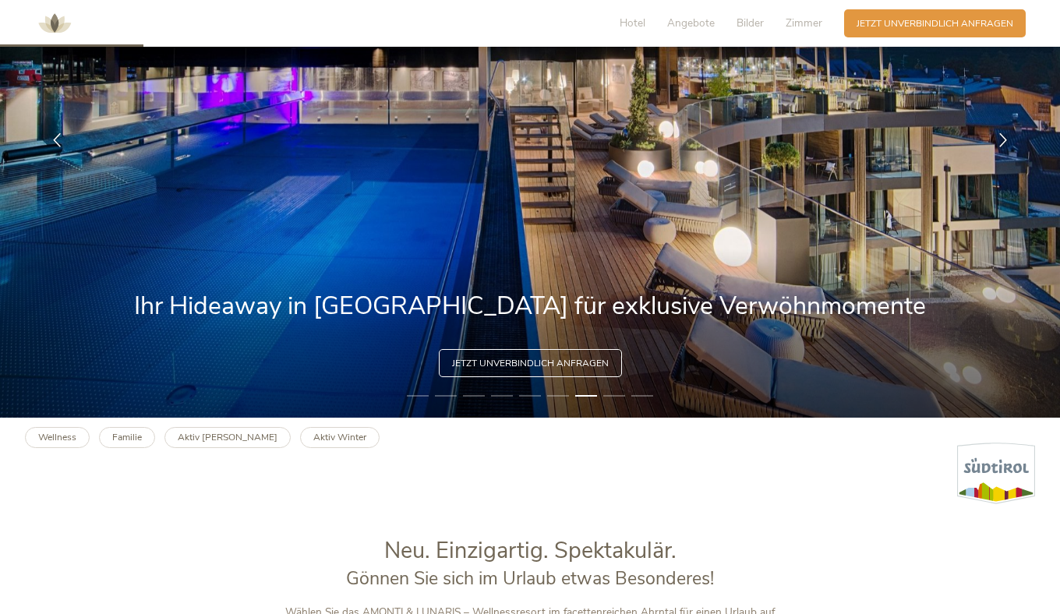
scroll to position [0, 0]
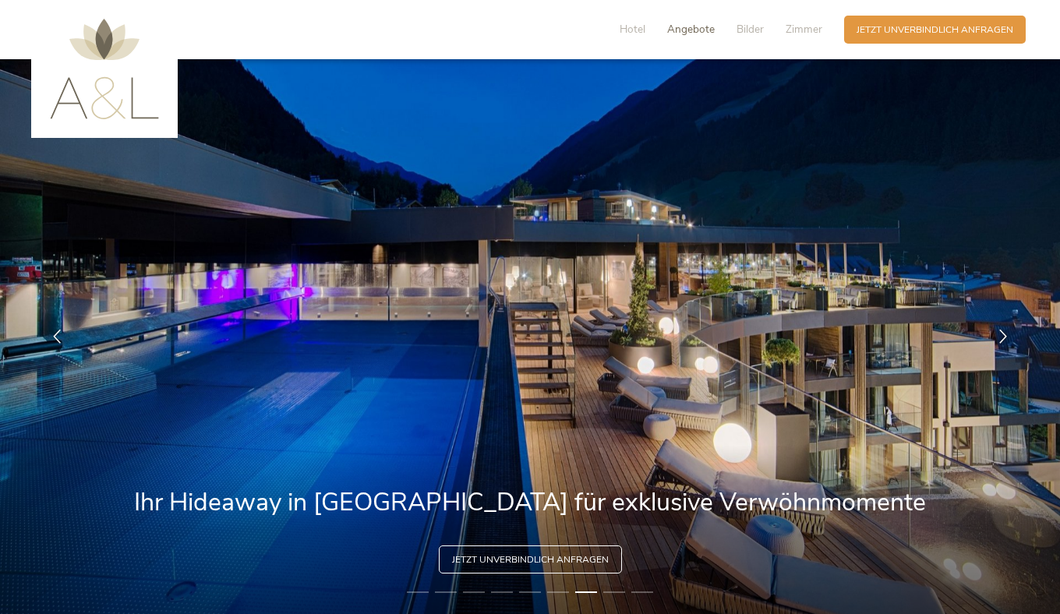
click at [667, 34] on span "Angebote" at bounding box center [691, 29] width 48 height 15
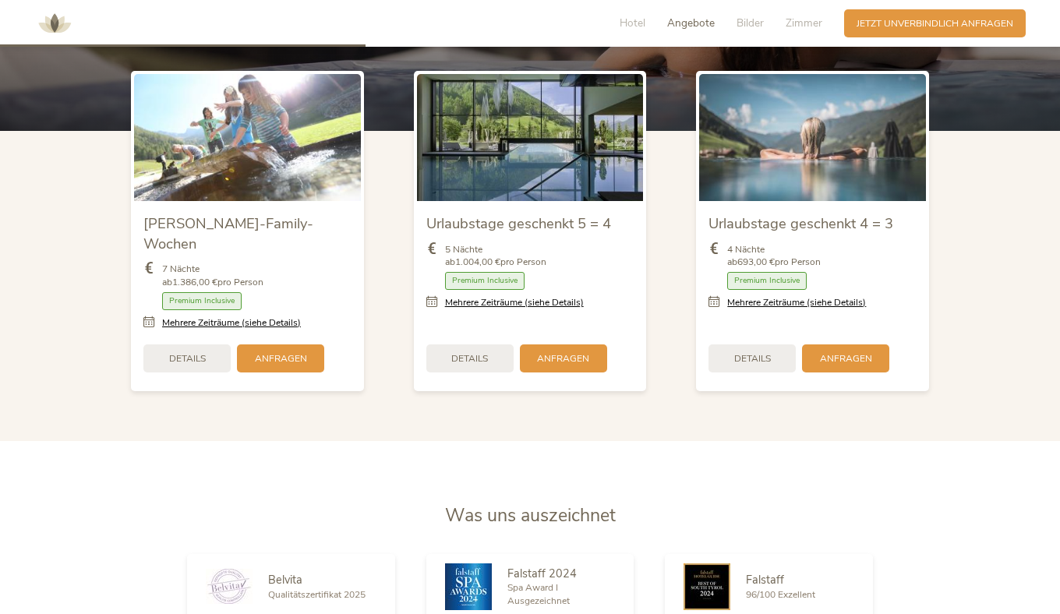
scroll to position [1607, 0]
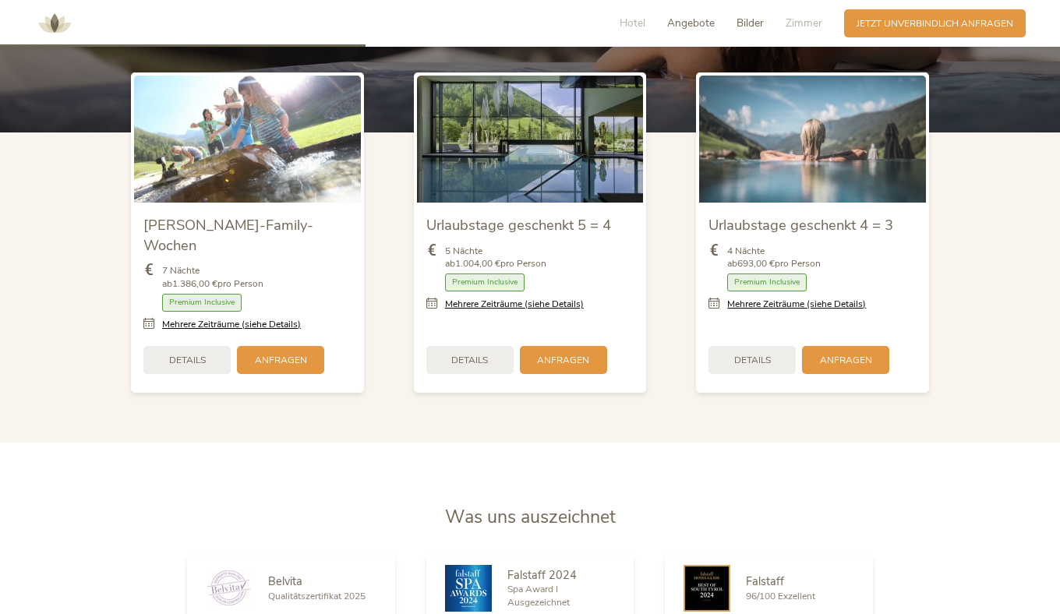
click at [736, 30] on span "Bilder" at bounding box center [749, 23] width 27 height 15
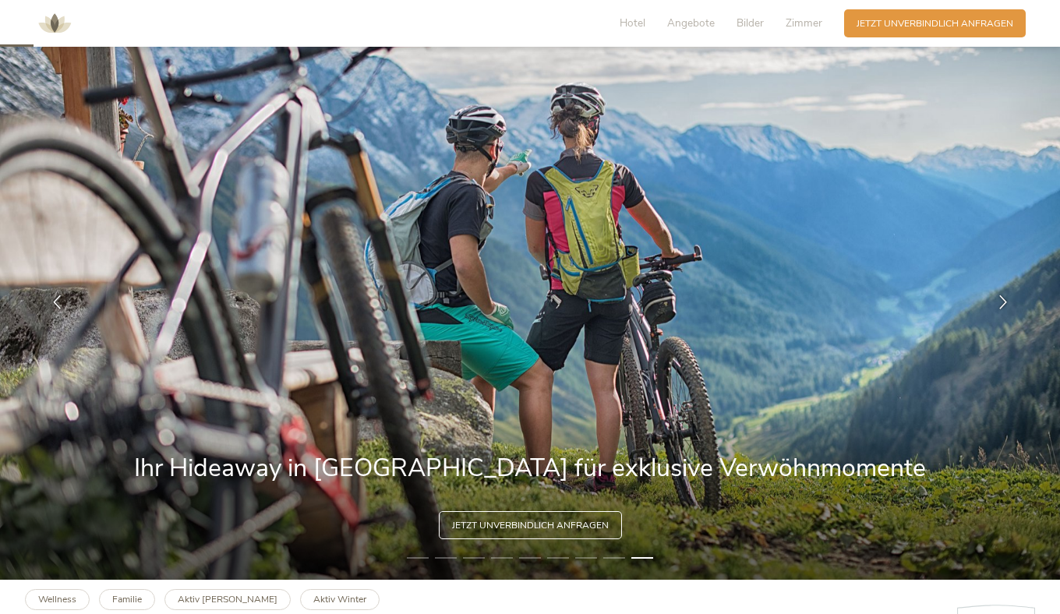
scroll to position [0, 0]
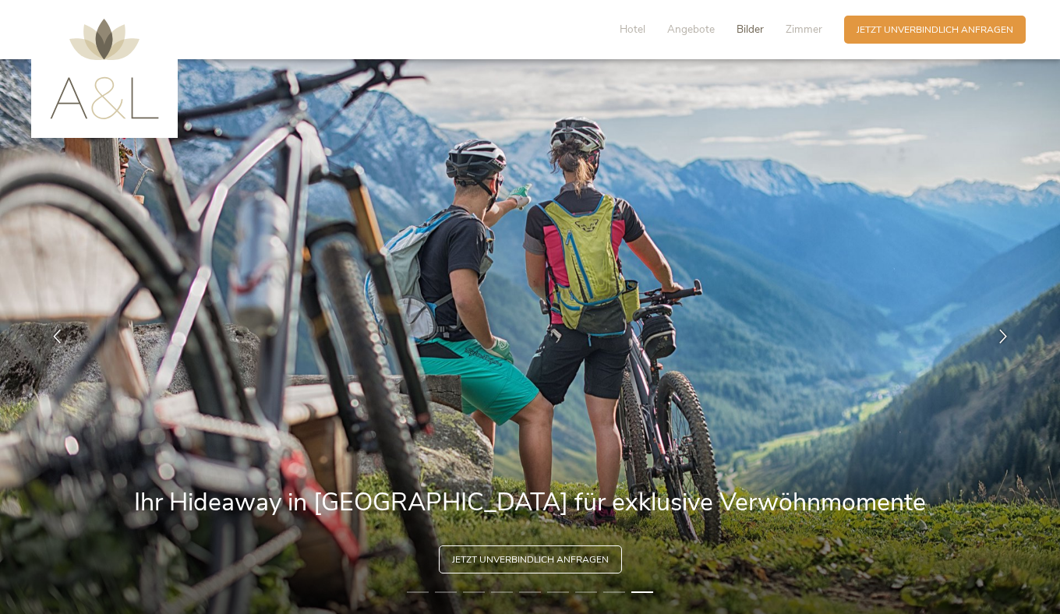
click at [736, 36] on span "Bilder" at bounding box center [749, 29] width 27 height 15
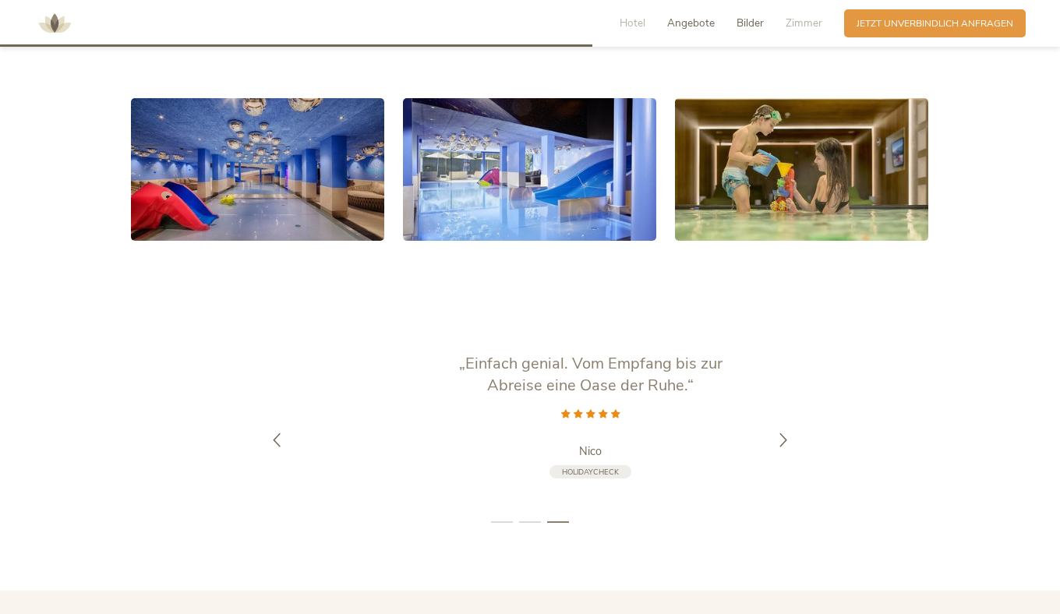
scroll to position [2722, 0]
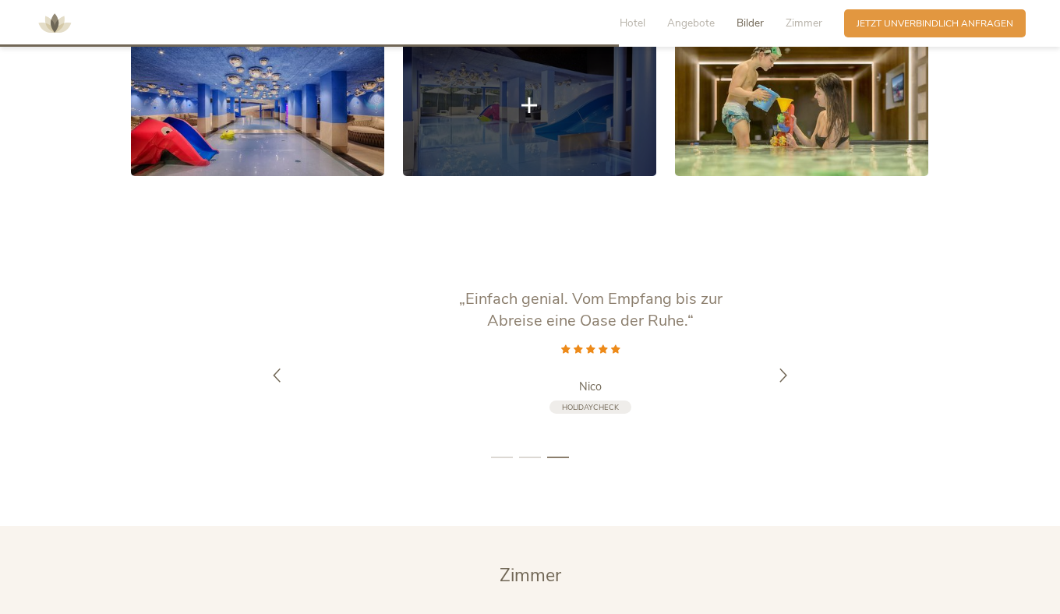
click at [504, 176] on link at bounding box center [529, 105] width 253 height 143
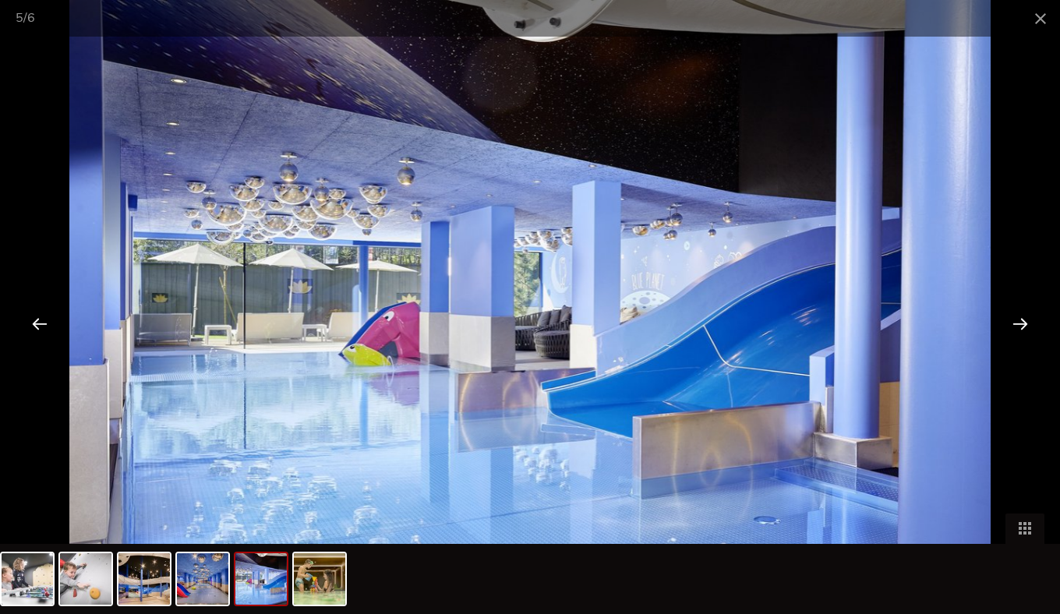
click at [1021, 320] on div at bounding box center [1020, 323] width 48 height 48
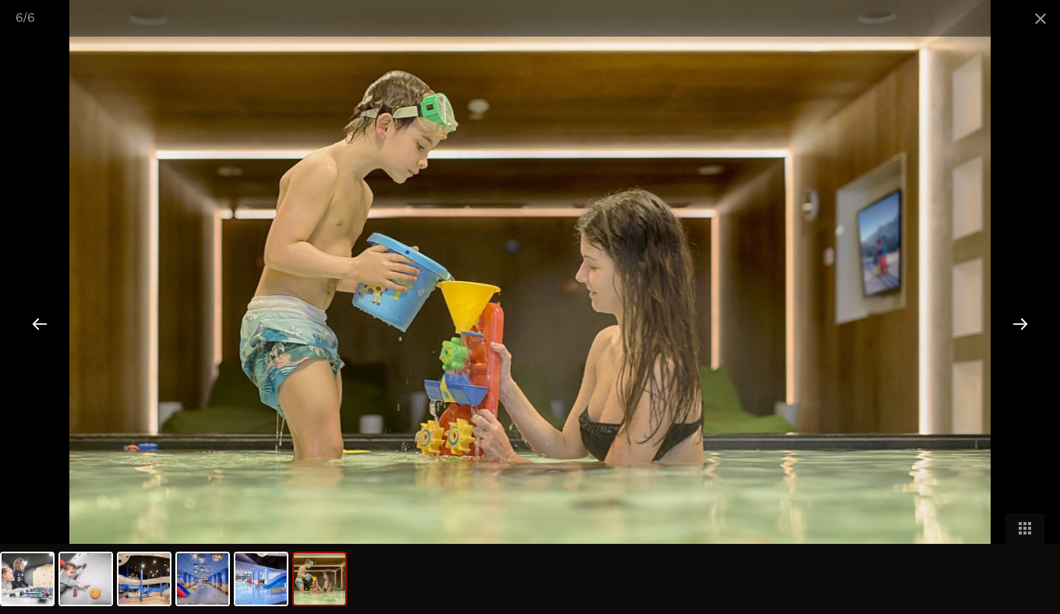
click at [1021, 320] on div at bounding box center [1020, 323] width 48 height 48
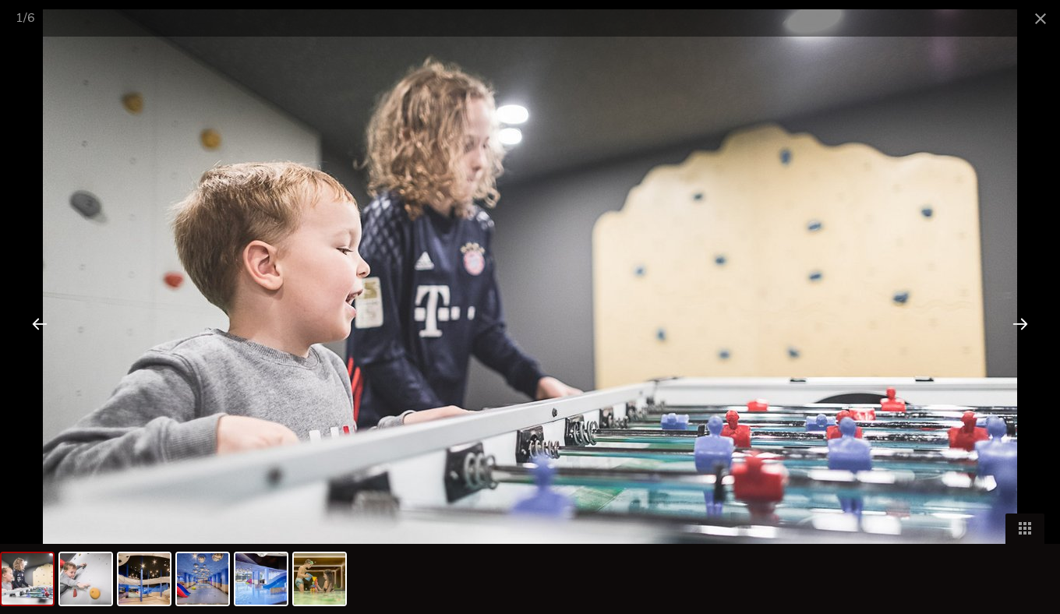
click at [1021, 320] on div at bounding box center [1020, 323] width 48 height 48
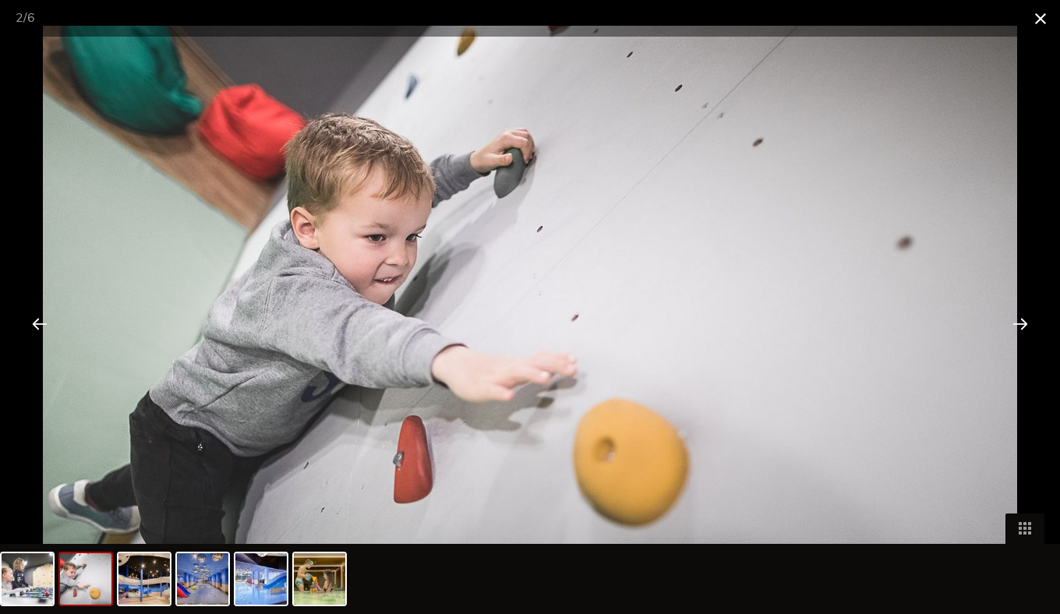
click at [1040, 20] on span at bounding box center [1040, 18] width 39 height 37
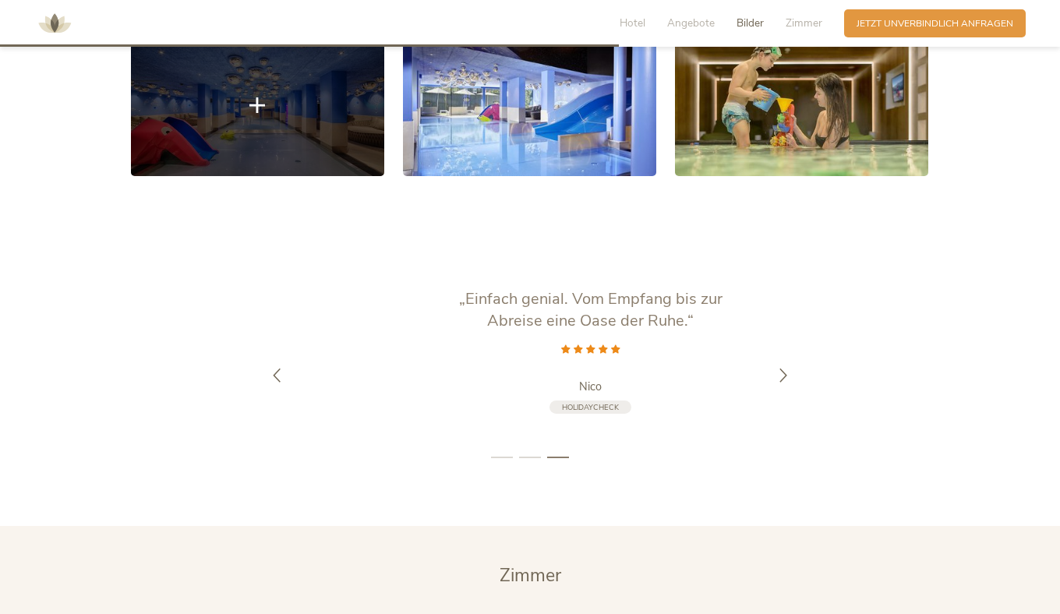
click at [238, 176] on link at bounding box center [257, 105] width 253 height 143
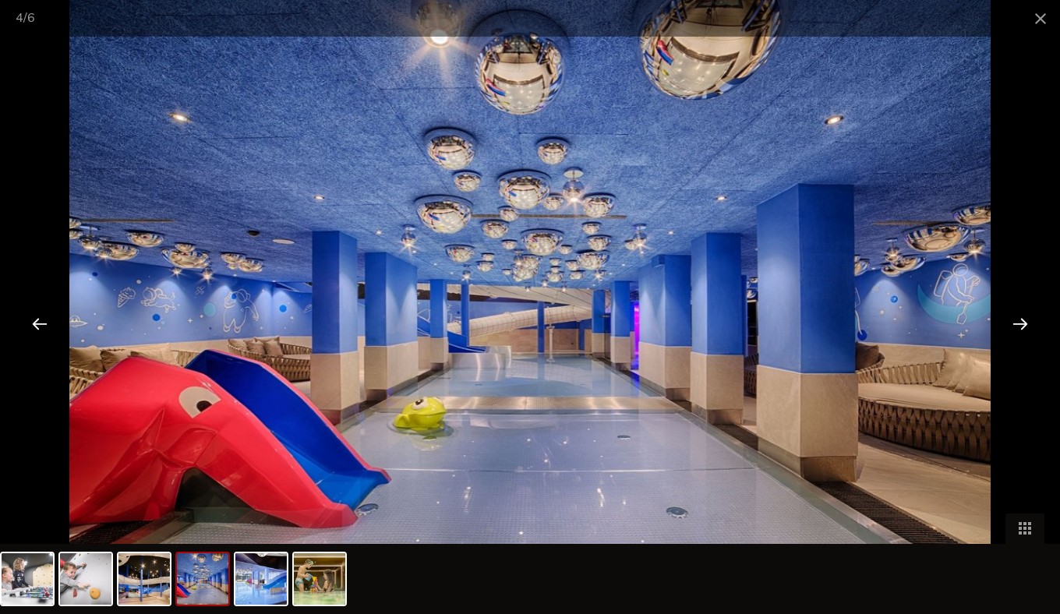
click at [1033, 316] on div at bounding box center [1020, 323] width 48 height 48
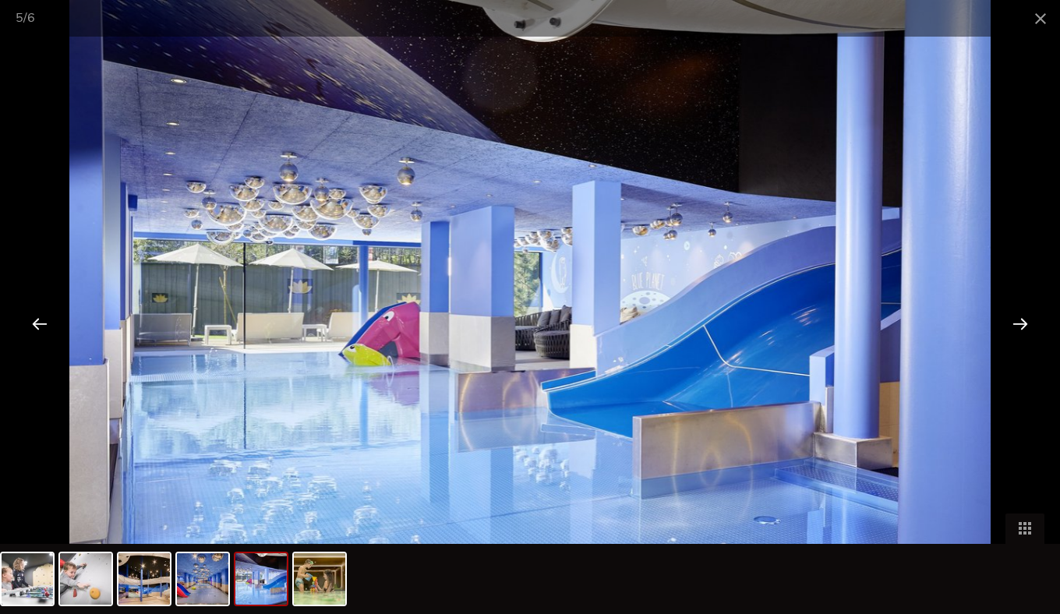
click at [1033, 316] on div at bounding box center [1020, 323] width 48 height 48
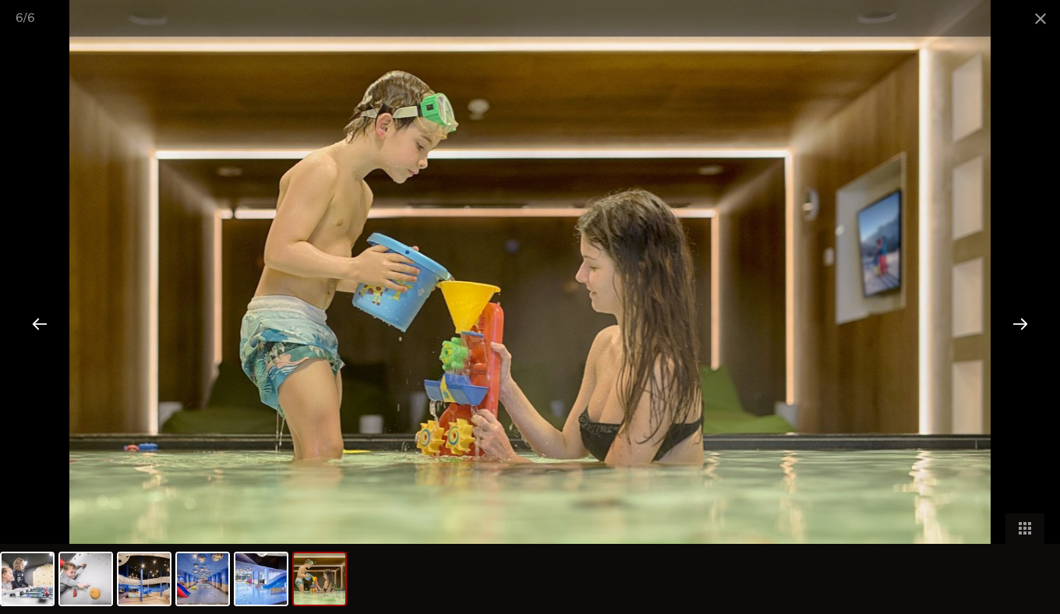
click at [1033, 316] on div at bounding box center [1020, 323] width 48 height 48
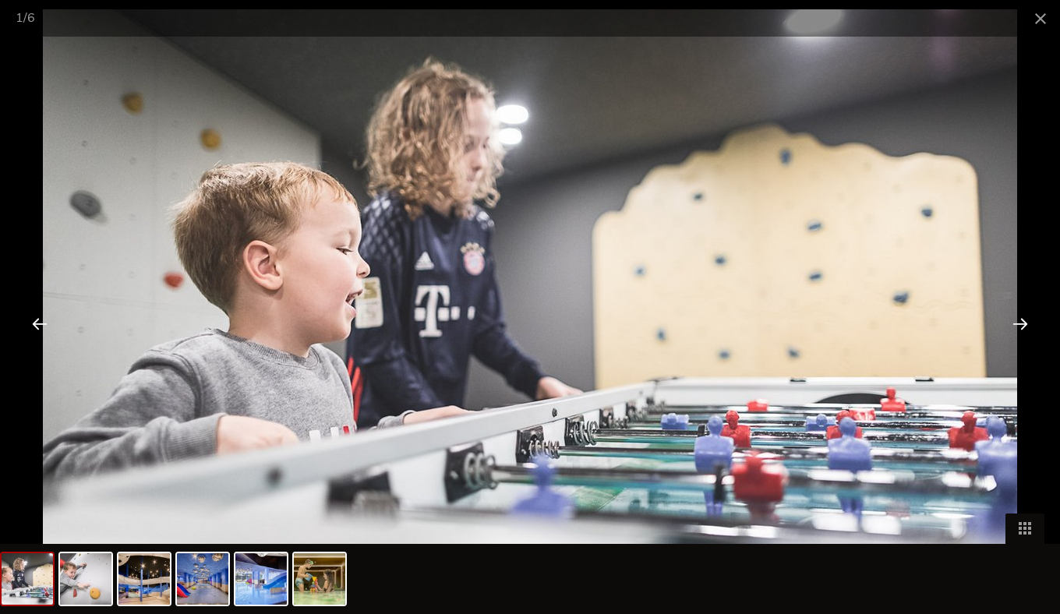
click at [1033, 316] on div at bounding box center [1020, 323] width 48 height 48
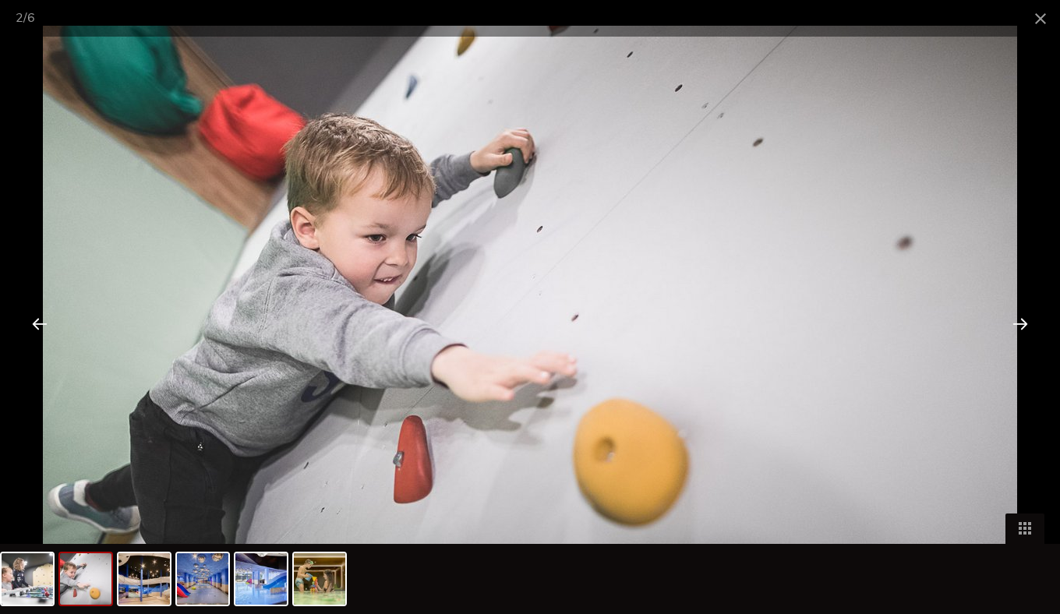
click at [1021, 324] on div at bounding box center [1020, 323] width 48 height 48
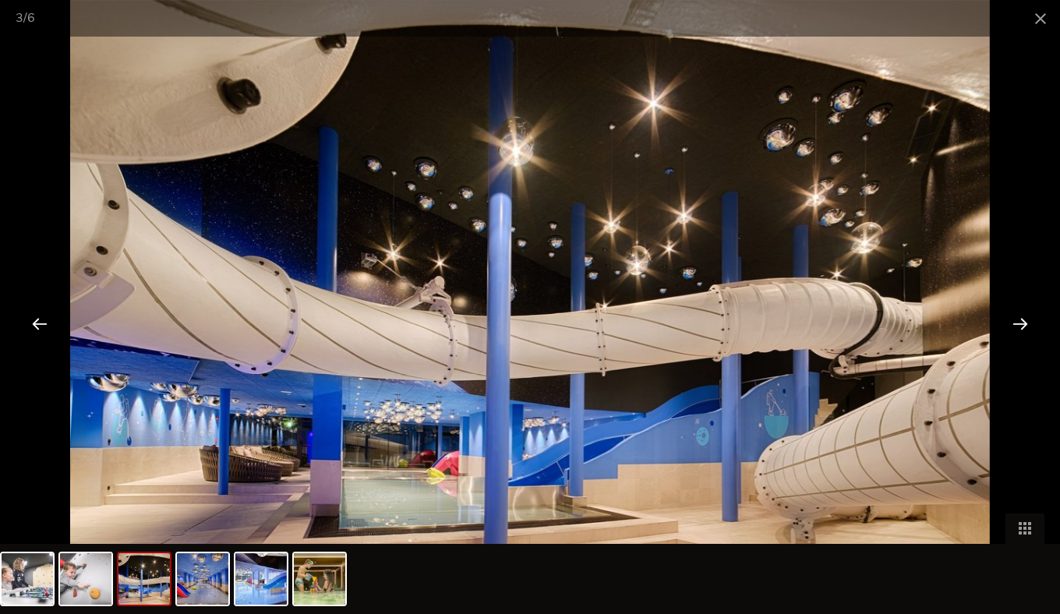
click at [1021, 324] on div at bounding box center [1020, 323] width 48 height 48
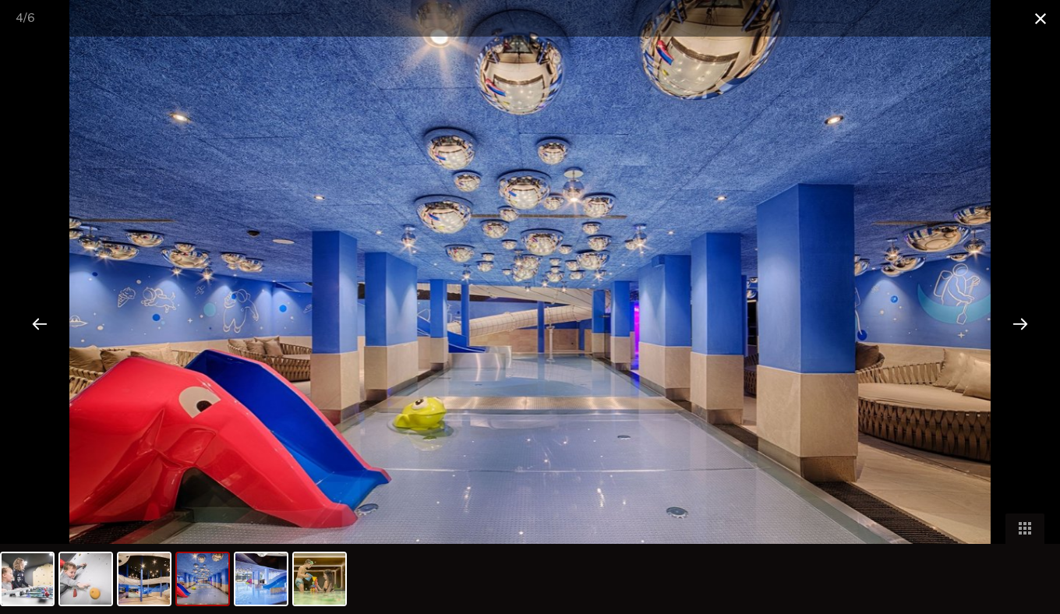
click at [1042, 19] on span at bounding box center [1040, 18] width 39 height 37
